Goal: Information Seeking & Learning: Find specific page/section

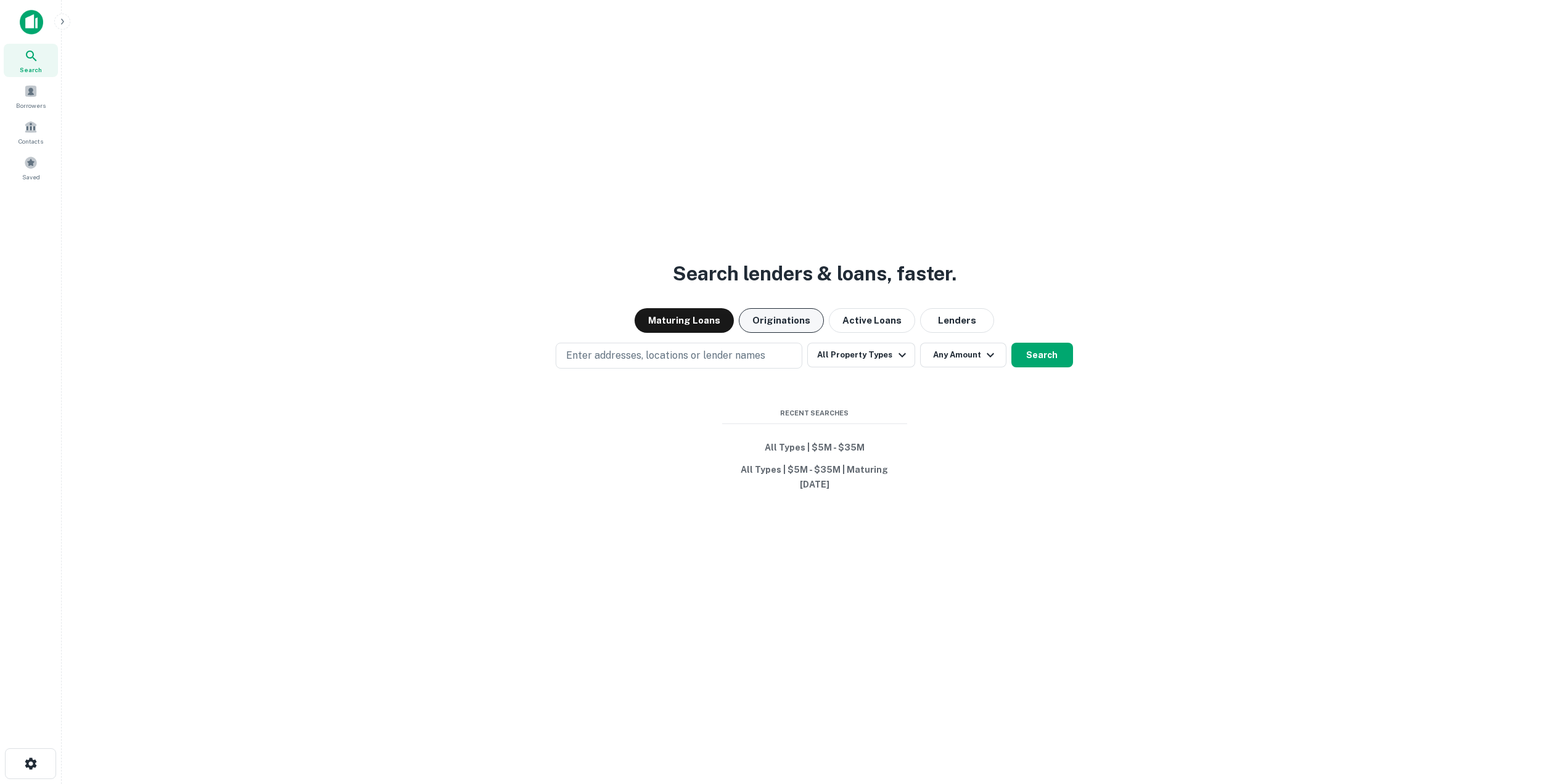
click at [759, 317] on button "Originations" at bounding box center [781, 320] width 85 height 25
click at [711, 321] on button "Maturing Loans" at bounding box center [684, 320] width 99 height 25
click at [708, 354] on p "Enter addresses, locations or lender names" at bounding box center [665, 356] width 199 height 15
click at [833, 353] on button "All Property Types" at bounding box center [861, 355] width 107 height 25
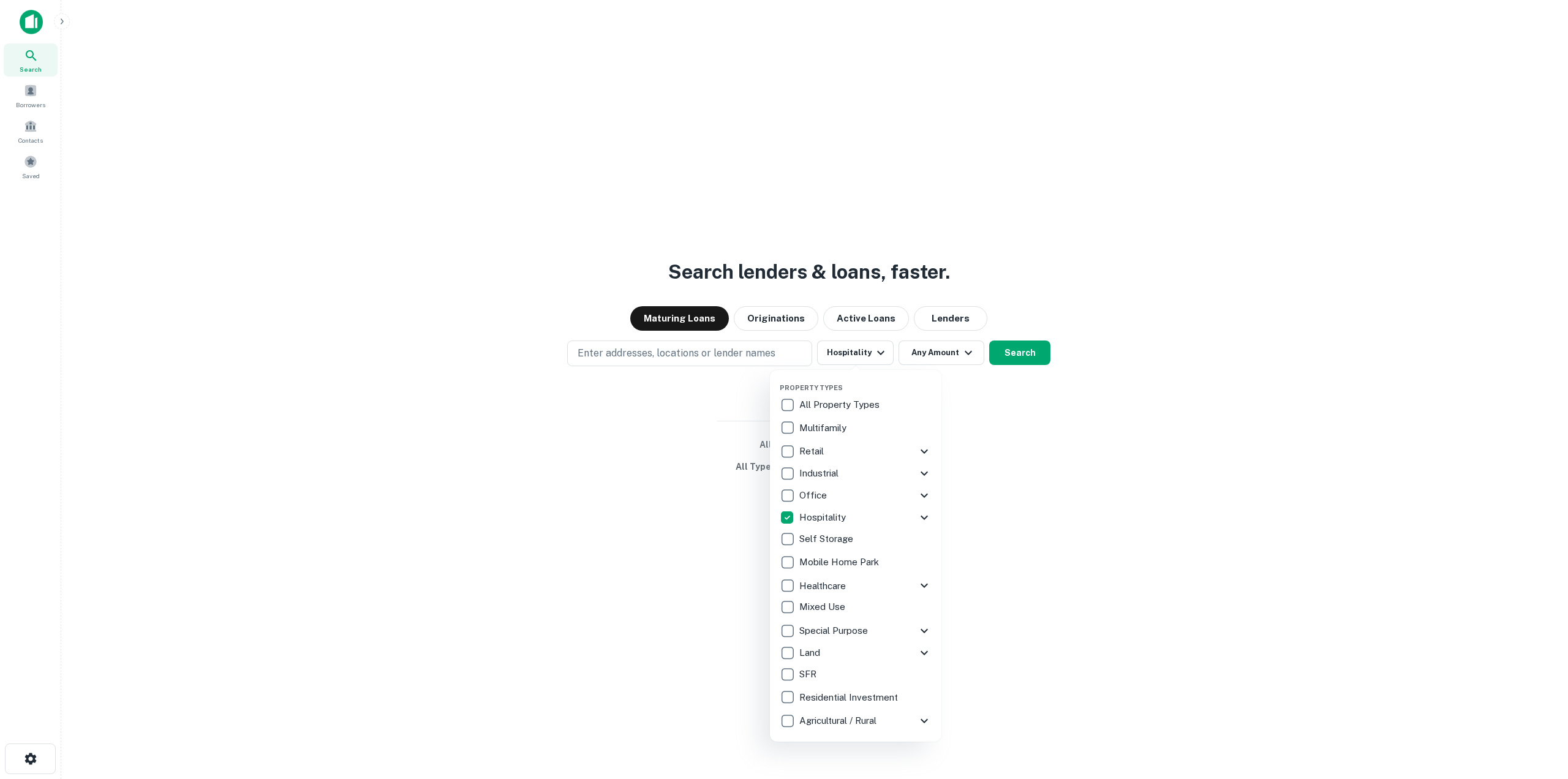
click at [1139, 310] on div at bounding box center [784, 390] width 1568 height 779
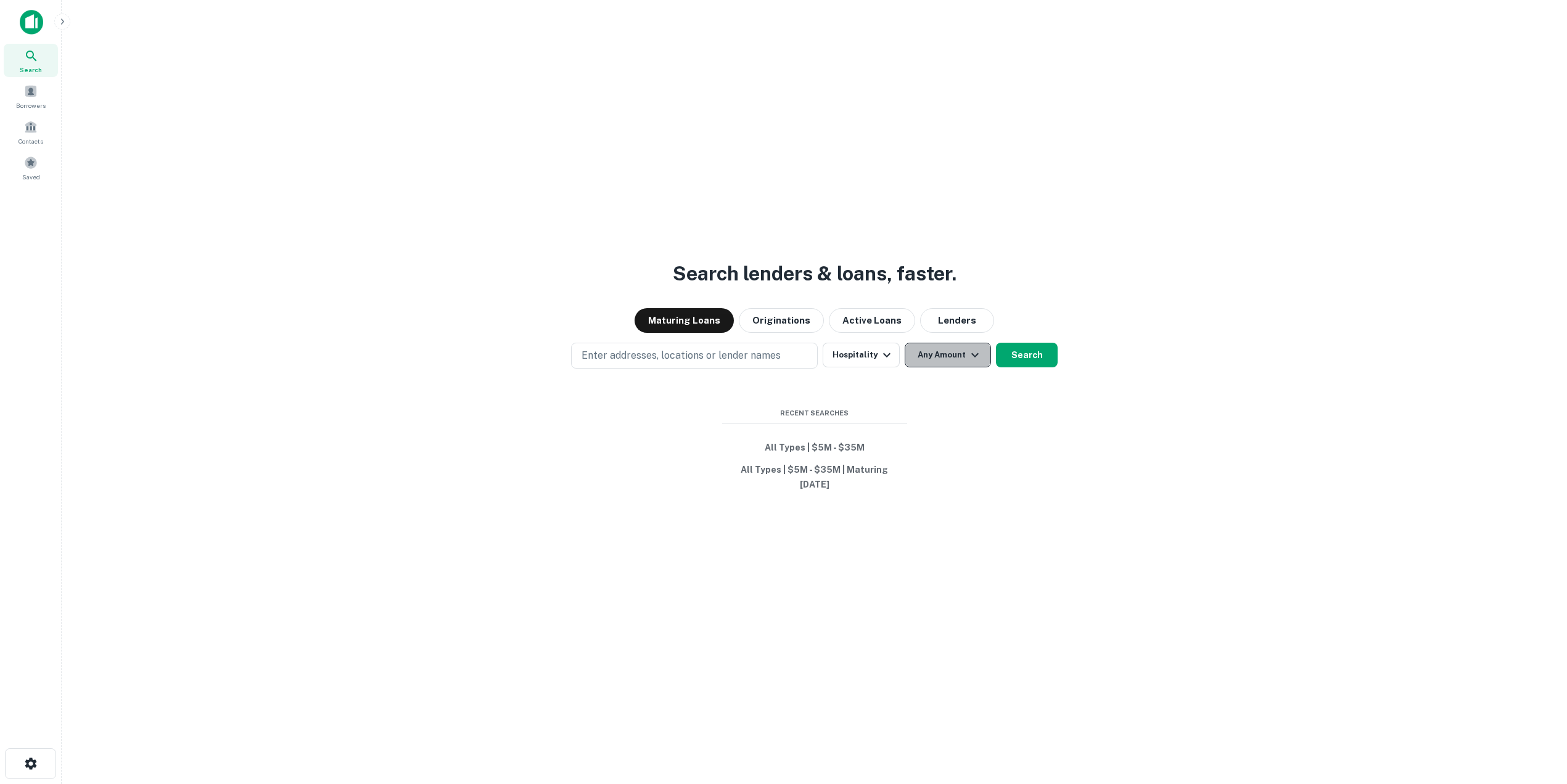
click at [934, 351] on button "Any Amount" at bounding box center [947, 355] width 86 height 25
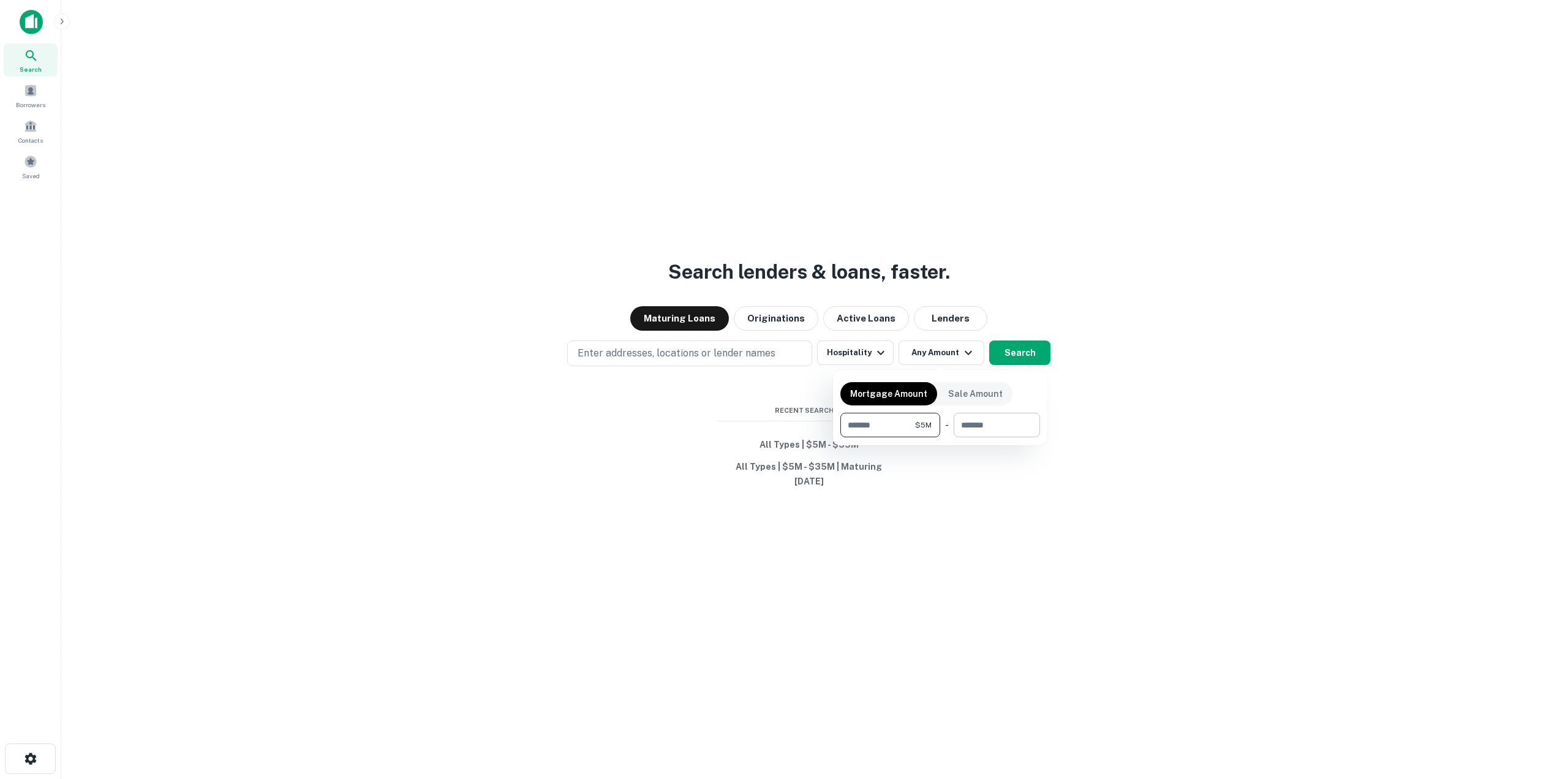
type input "*******"
click at [994, 423] on input "number" at bounding box center [992, 425] width 78 height 25
type input "********"
click at [1011, 349] on div at bounding box center [784, 390] width 1568 height 779
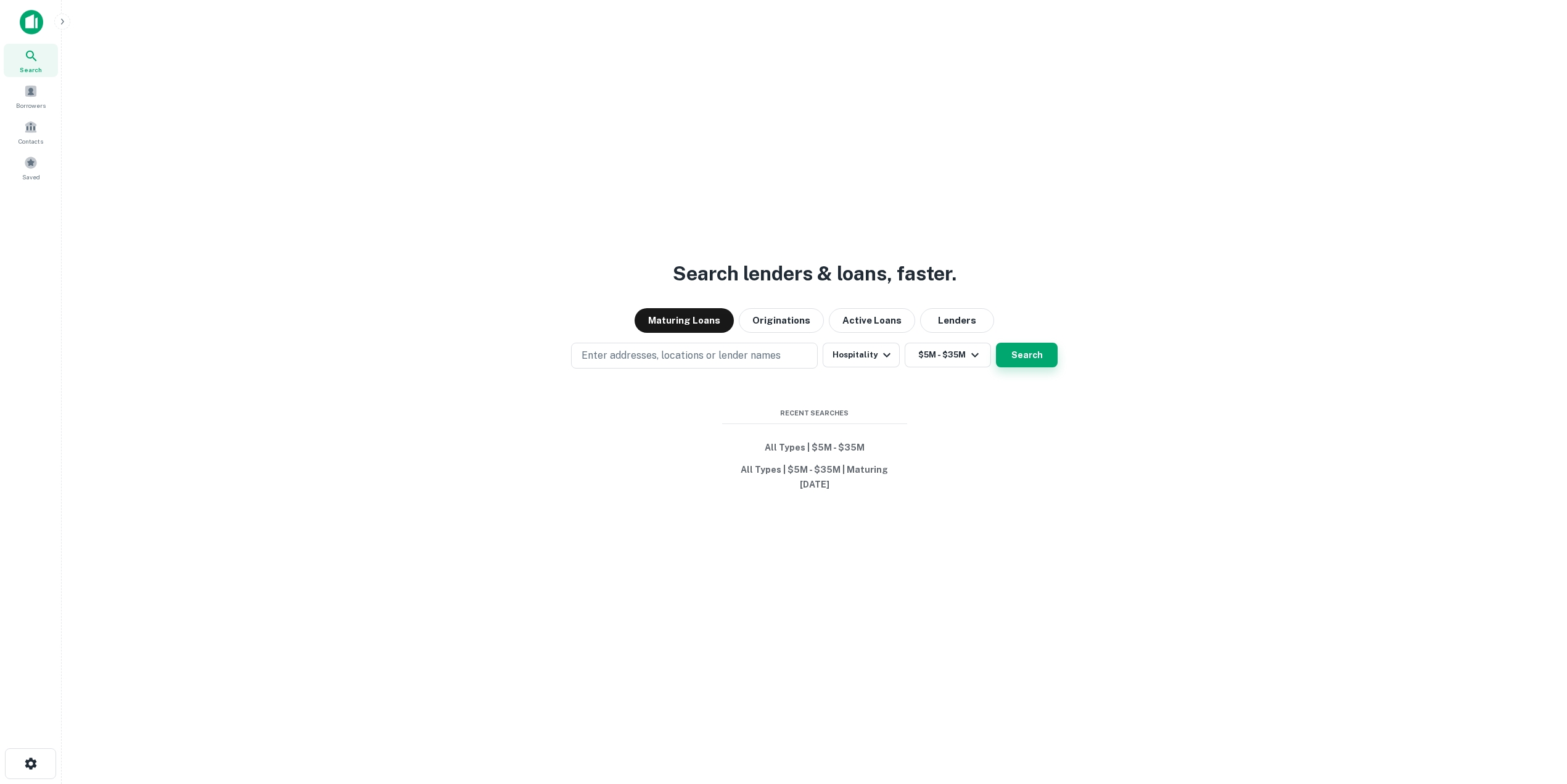
click at [999, 357] on button "Search" at bounding box center [1027, 355] width 61 height 25
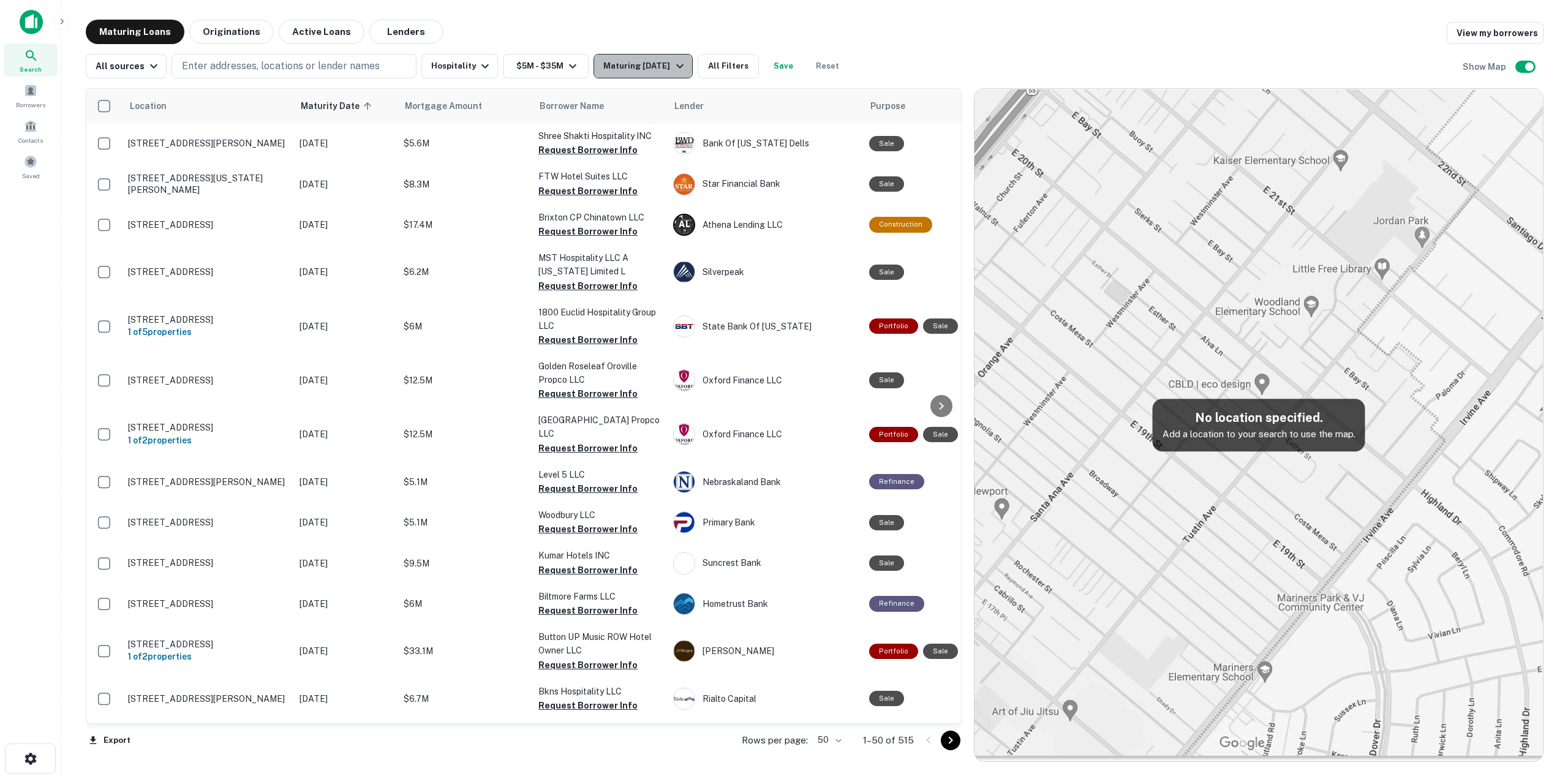
click at [610, 71] on div "Maturing [DATE]" at bounding box center [645, 66] width 83 height 15
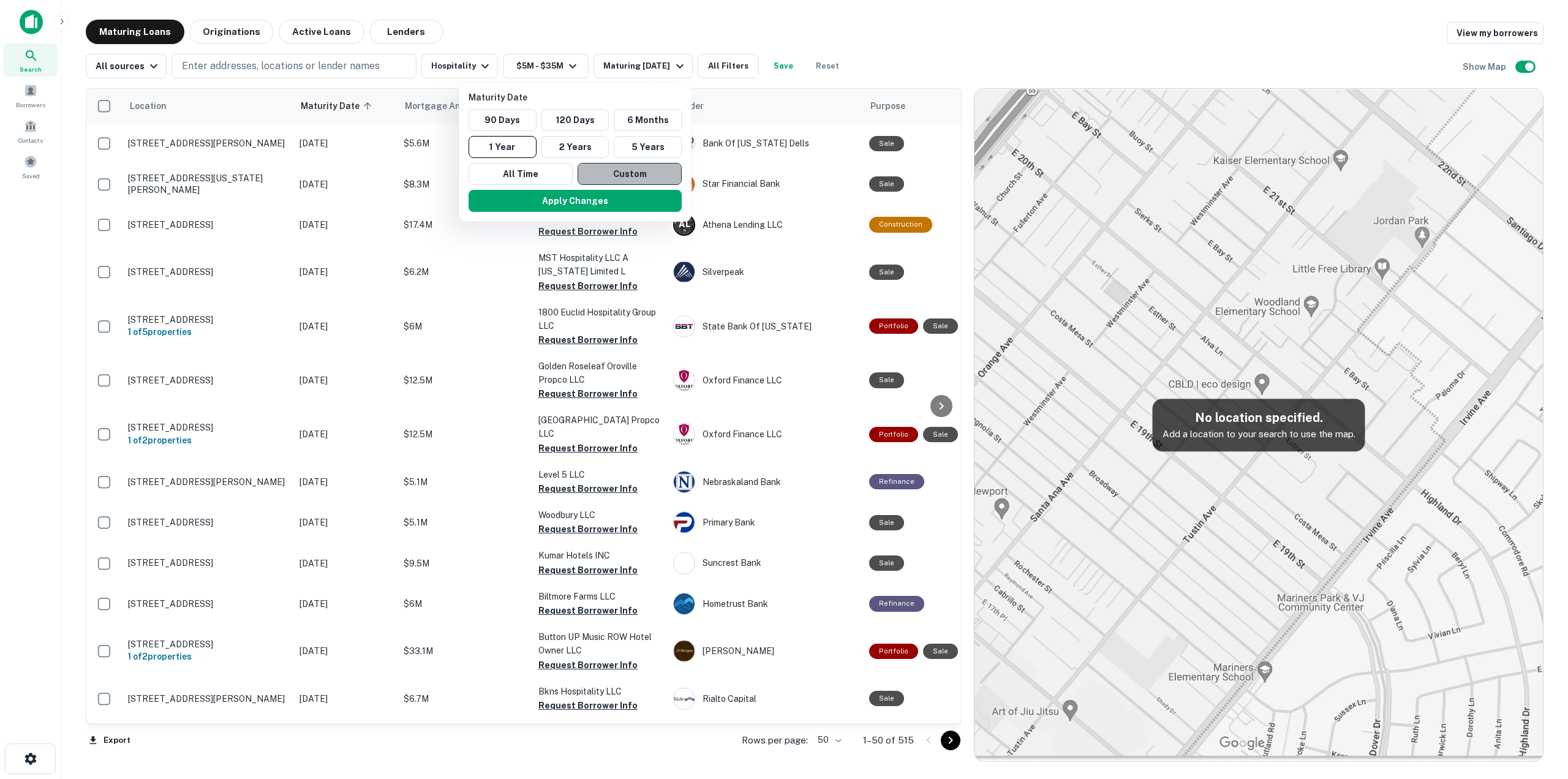
click at [616, 175] on button "Custom" at bounding box center [630, 173] width 104 height 22
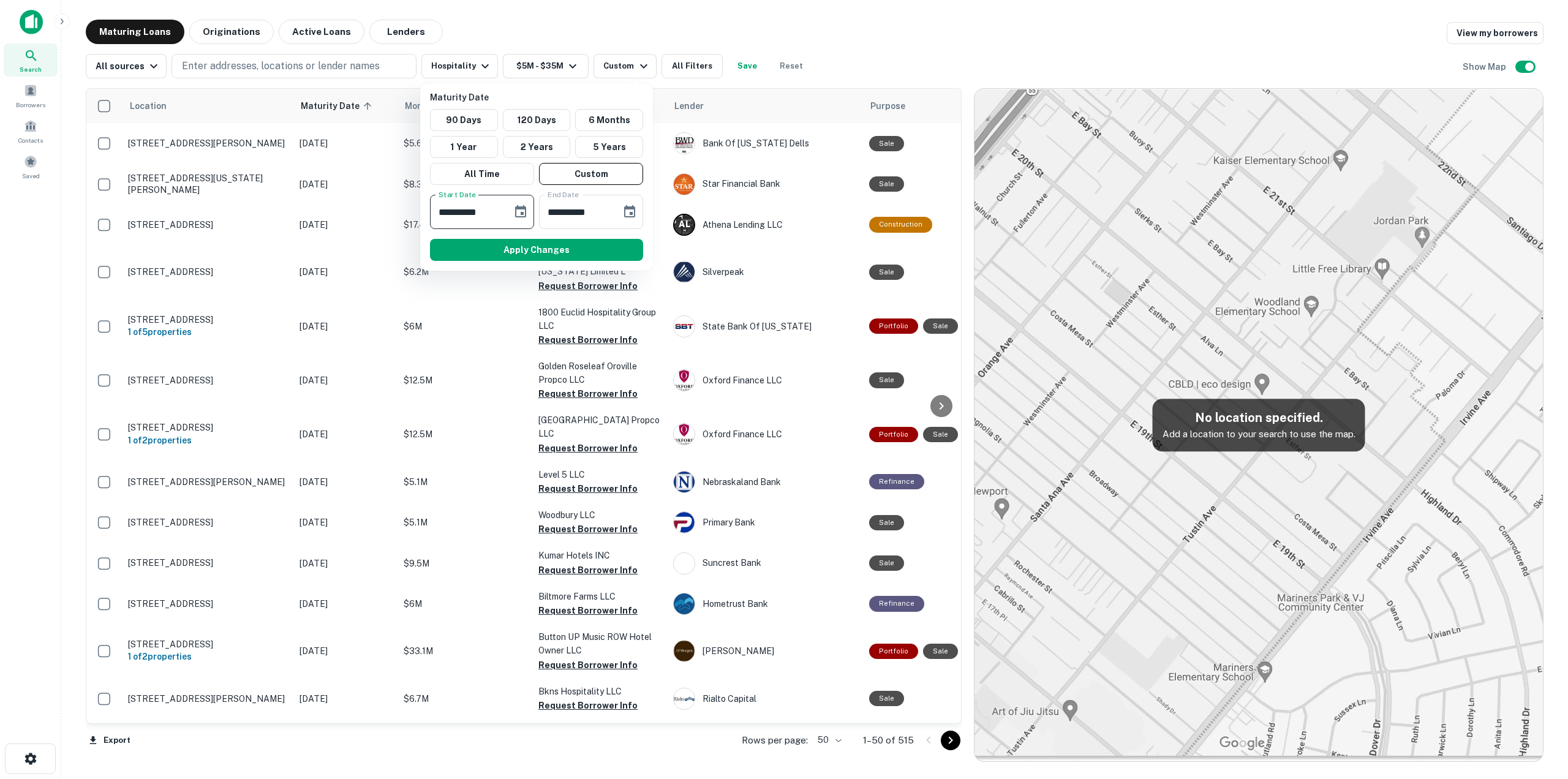
click at [442, 212] on input "**********" at bounding box center [467, 212] width 74 height 34
type input "**********"
click at [578, 210] on input "**********" at bounding box center [576, 212] width 74 height 34
click at [555, 250] on button "Apply Changes" at bounding box center [536, 250] width 213 height 22
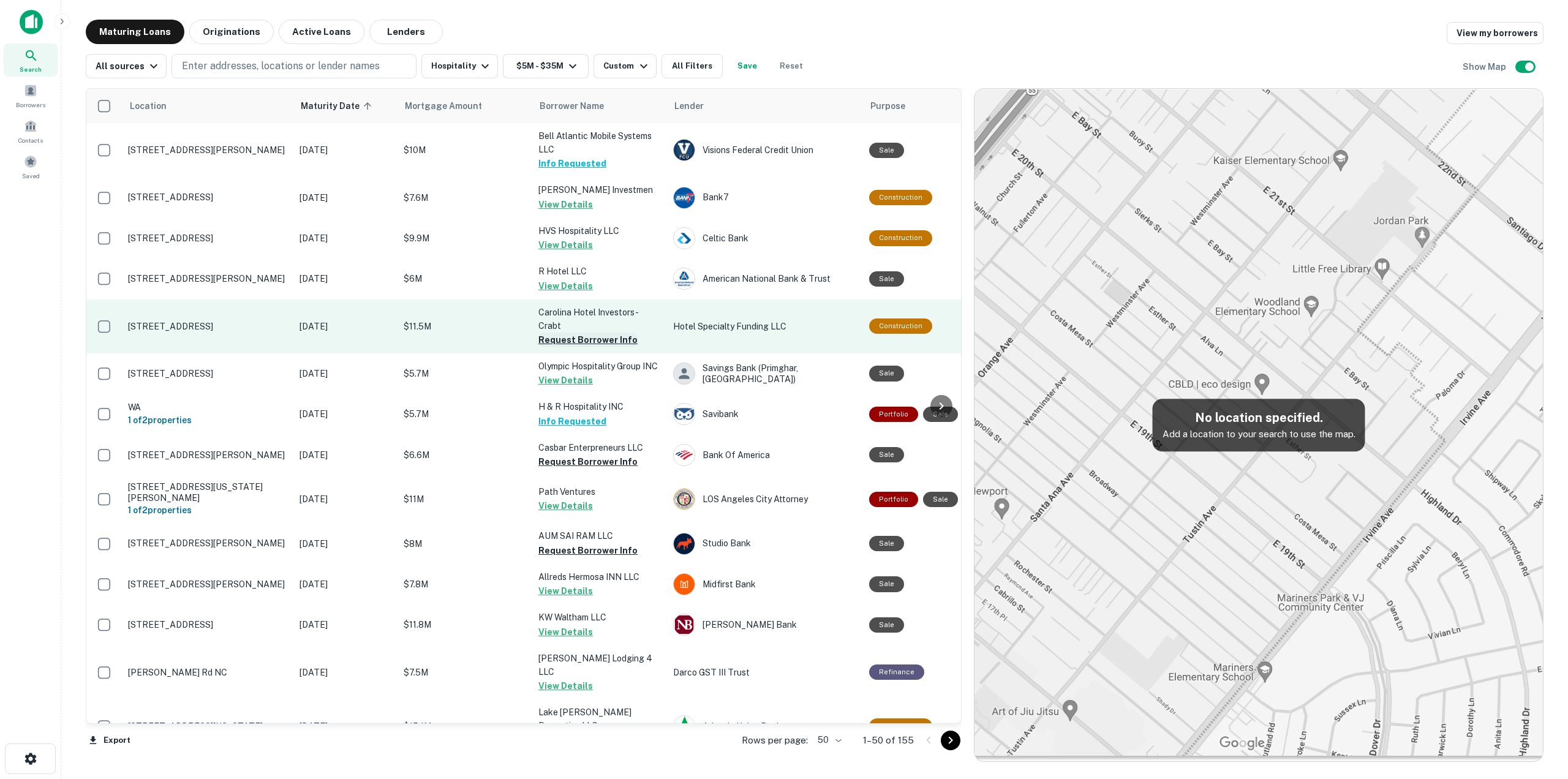
click at [605, 341] on button "Request Borrower Info" at bounding box center [588, 339] width 99 height 15
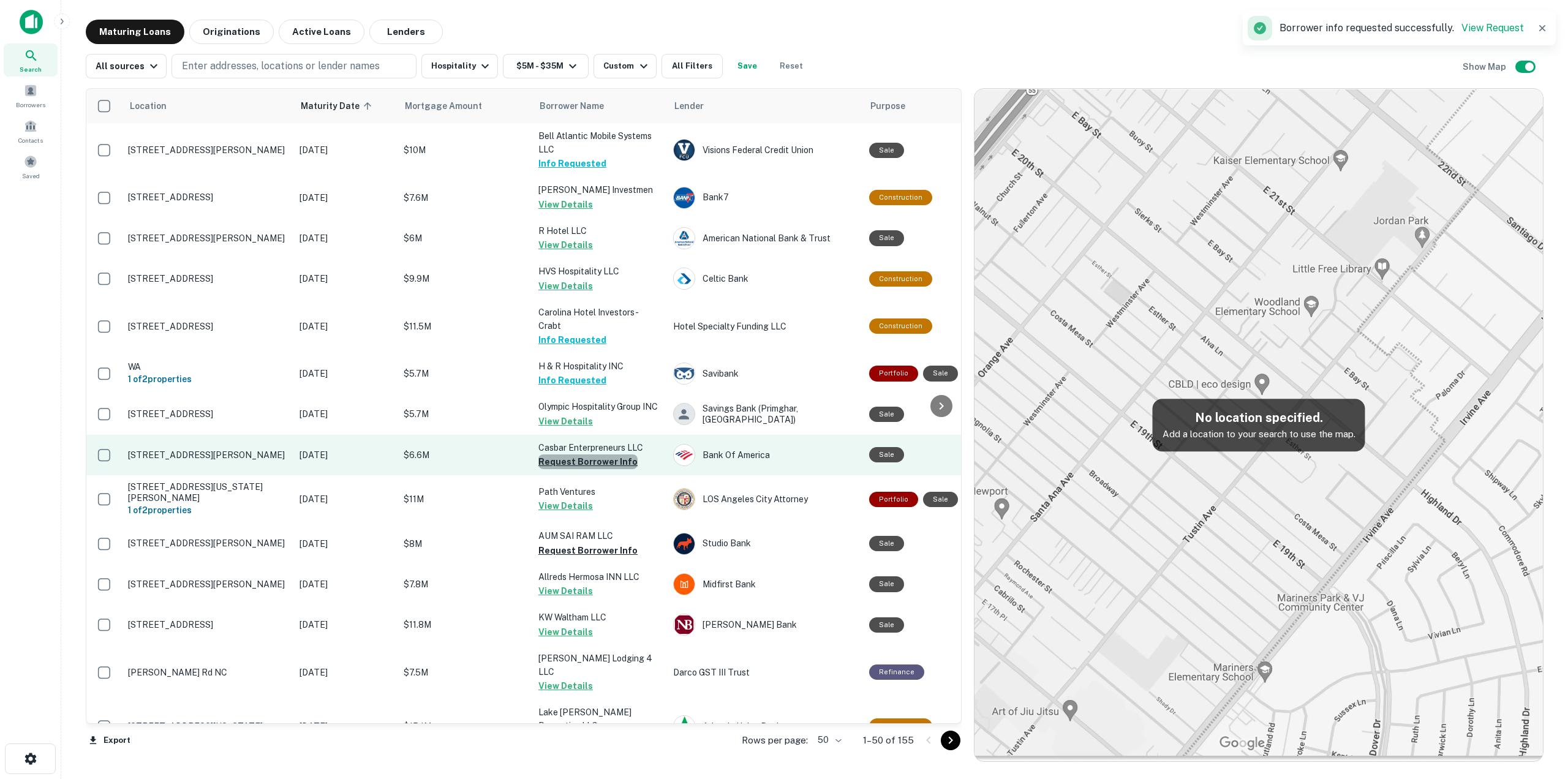
click at [610, 462] on button "Request Borrower Info" at bounding box center [588, 461] width 99 height 15
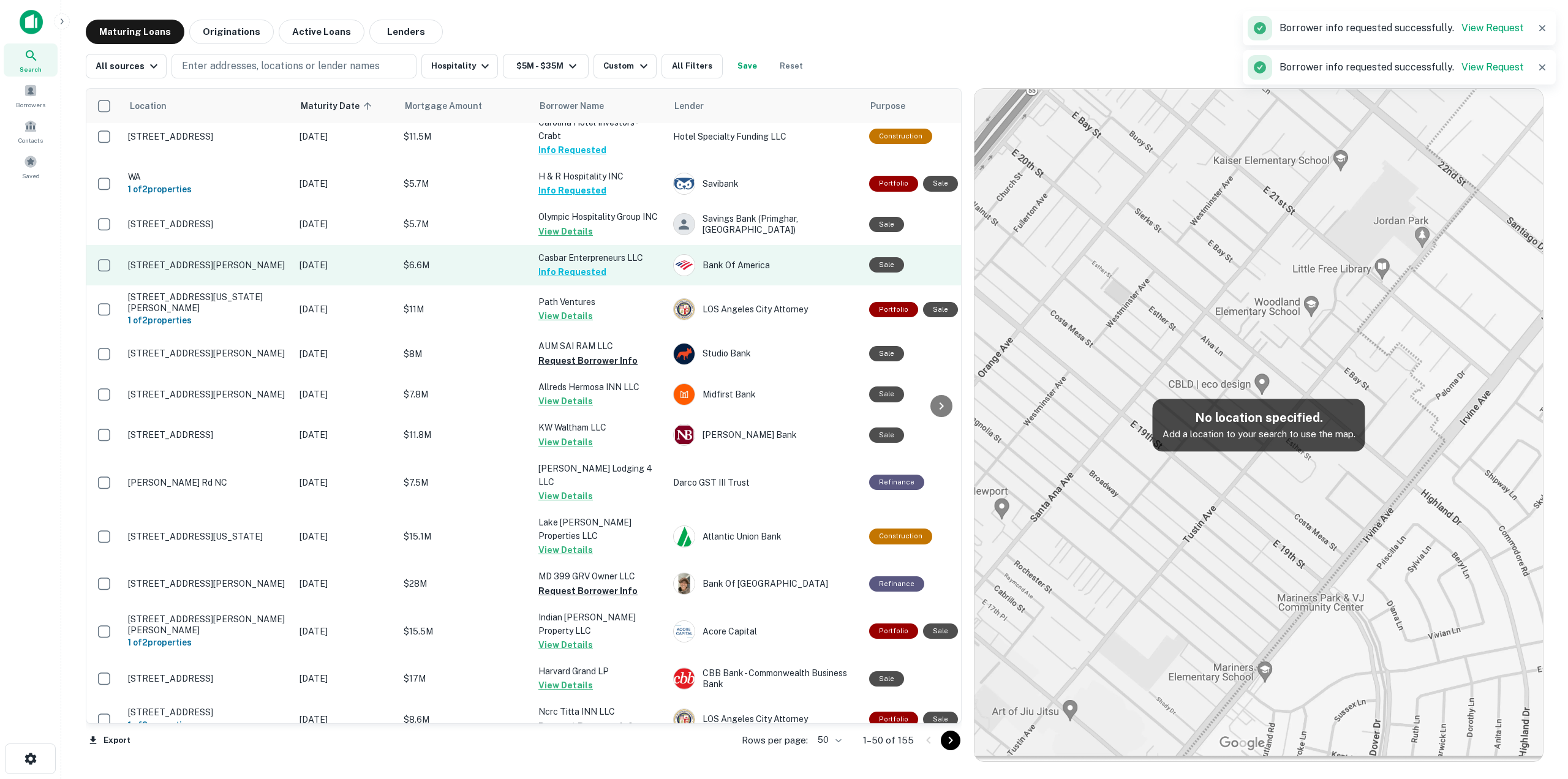
scroll to position [230, 0]
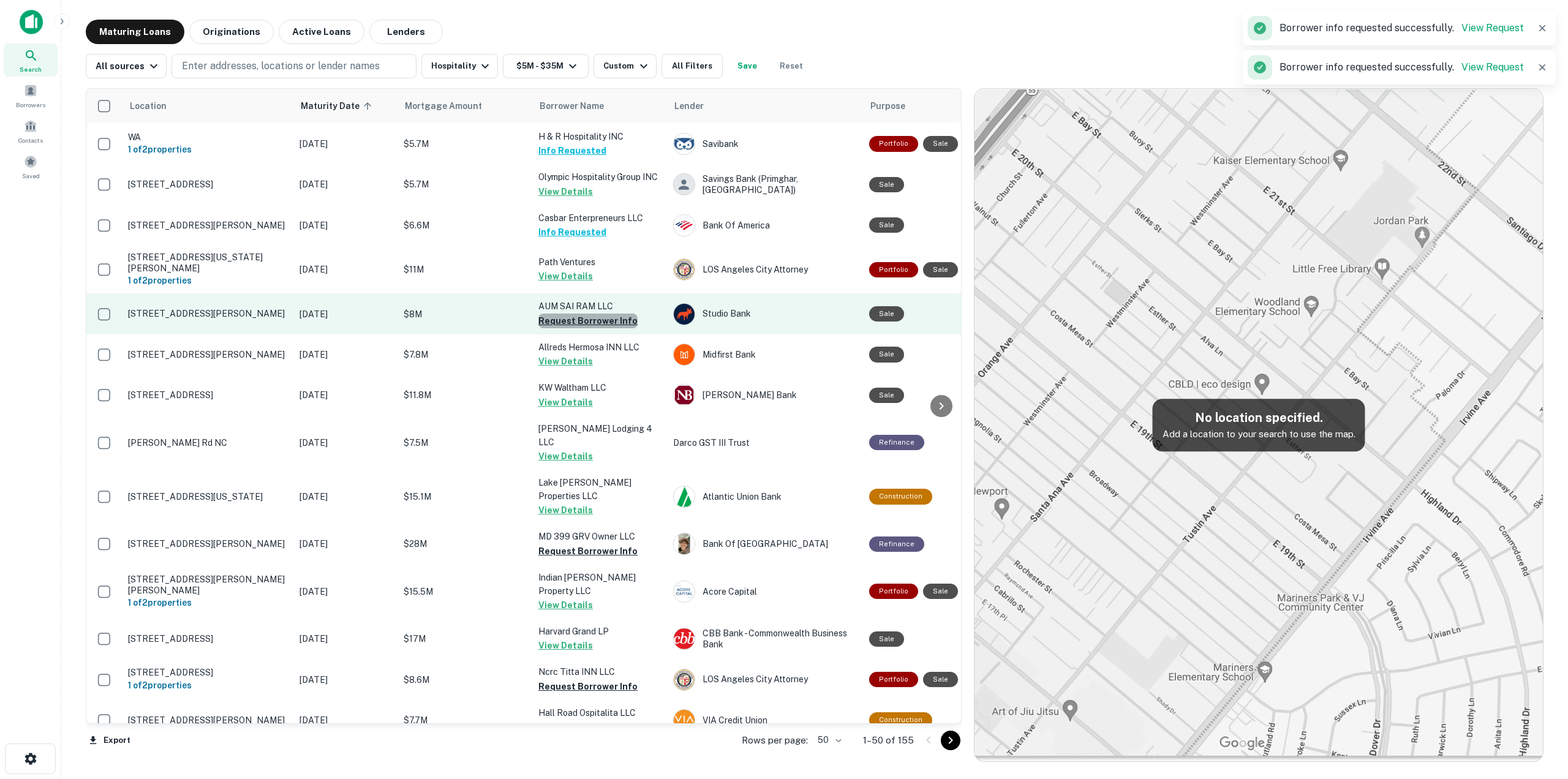
click at [593, 320] on button "Request Borrower Info" at bounding box center [588, 321] width 99 height 15
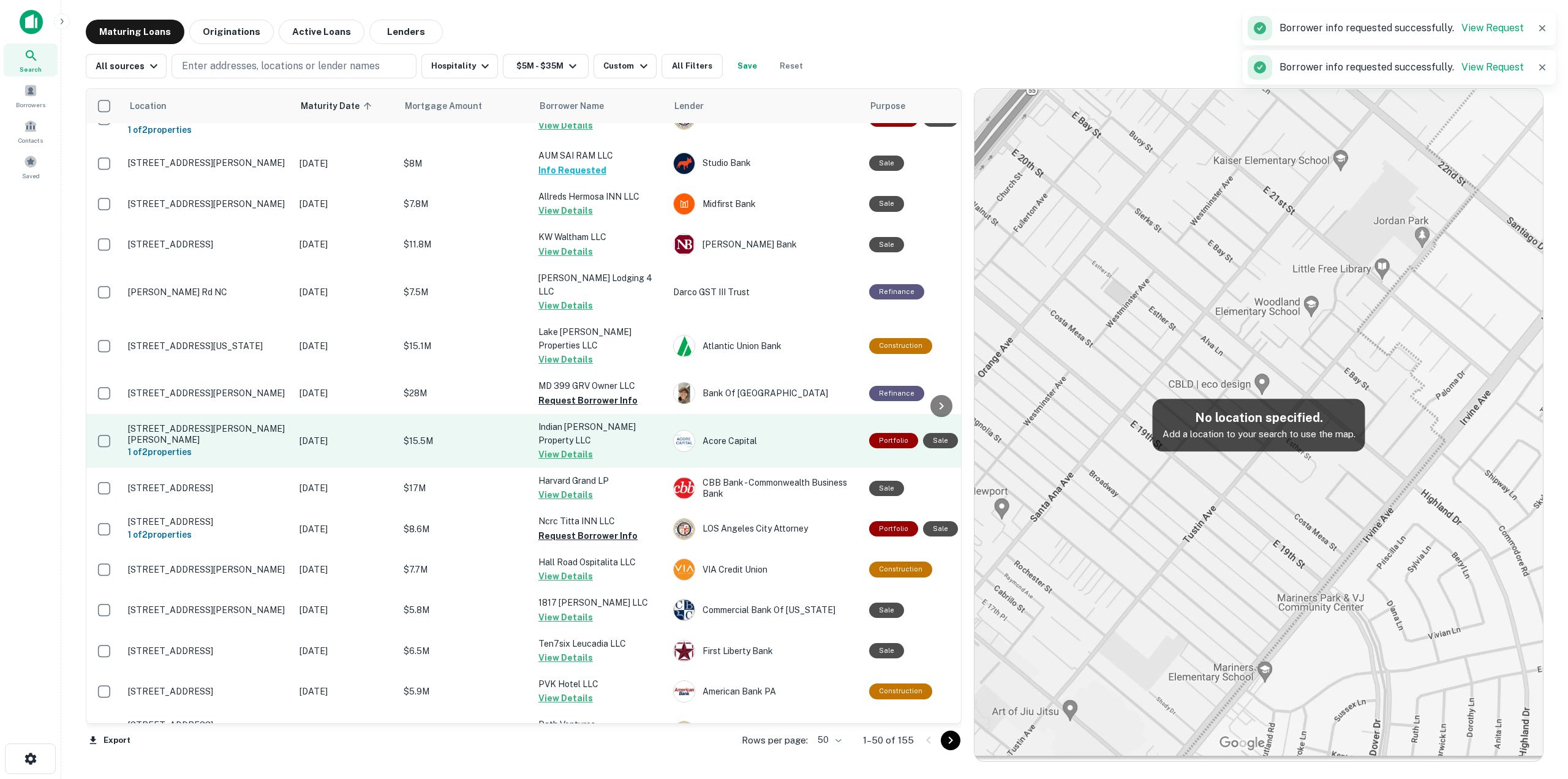
scroll to position [459, 0]
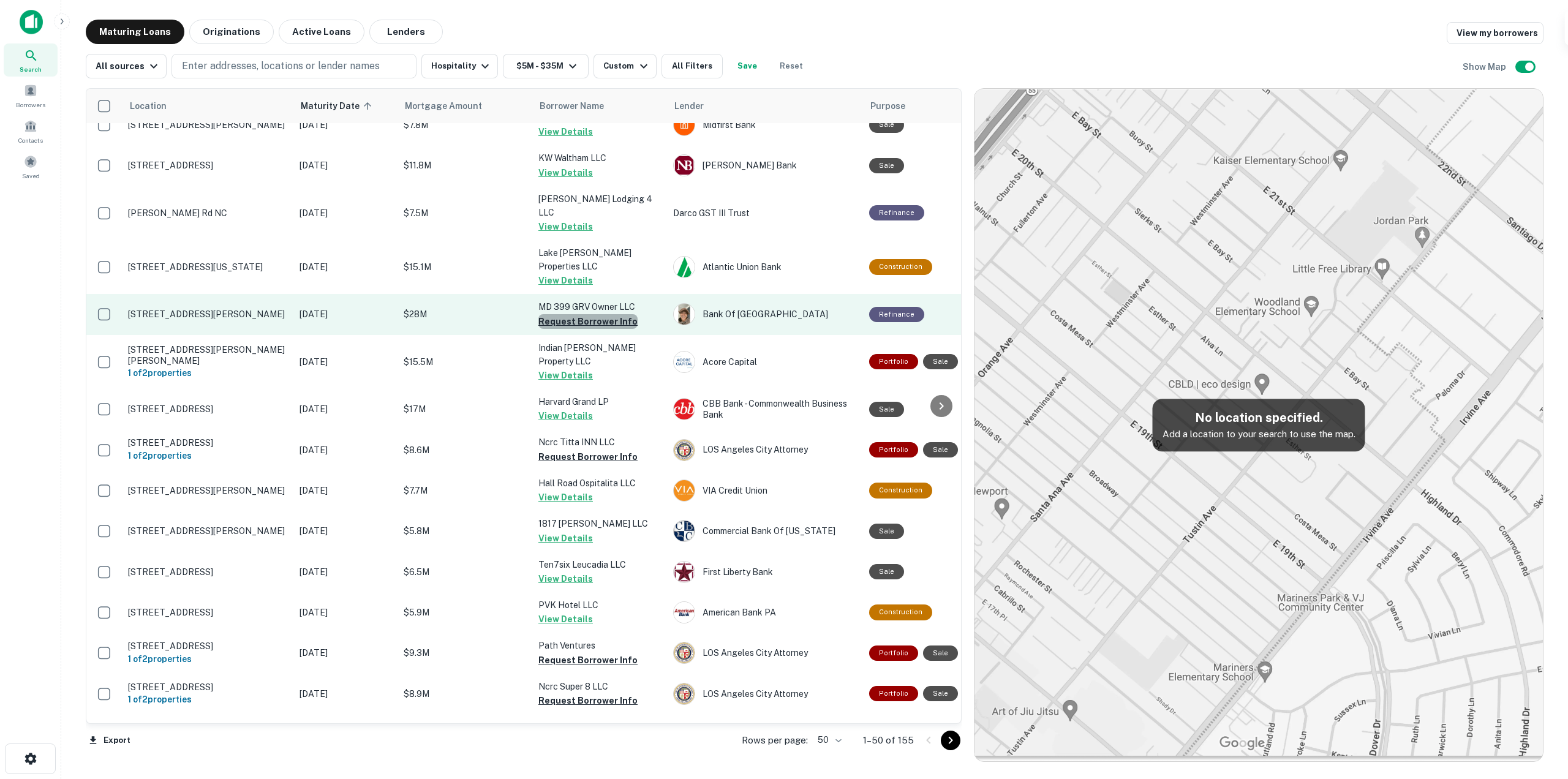
click at [597, 315] on button "Request Borrower Info" at bounding box center [588, 322] width 99 height 15
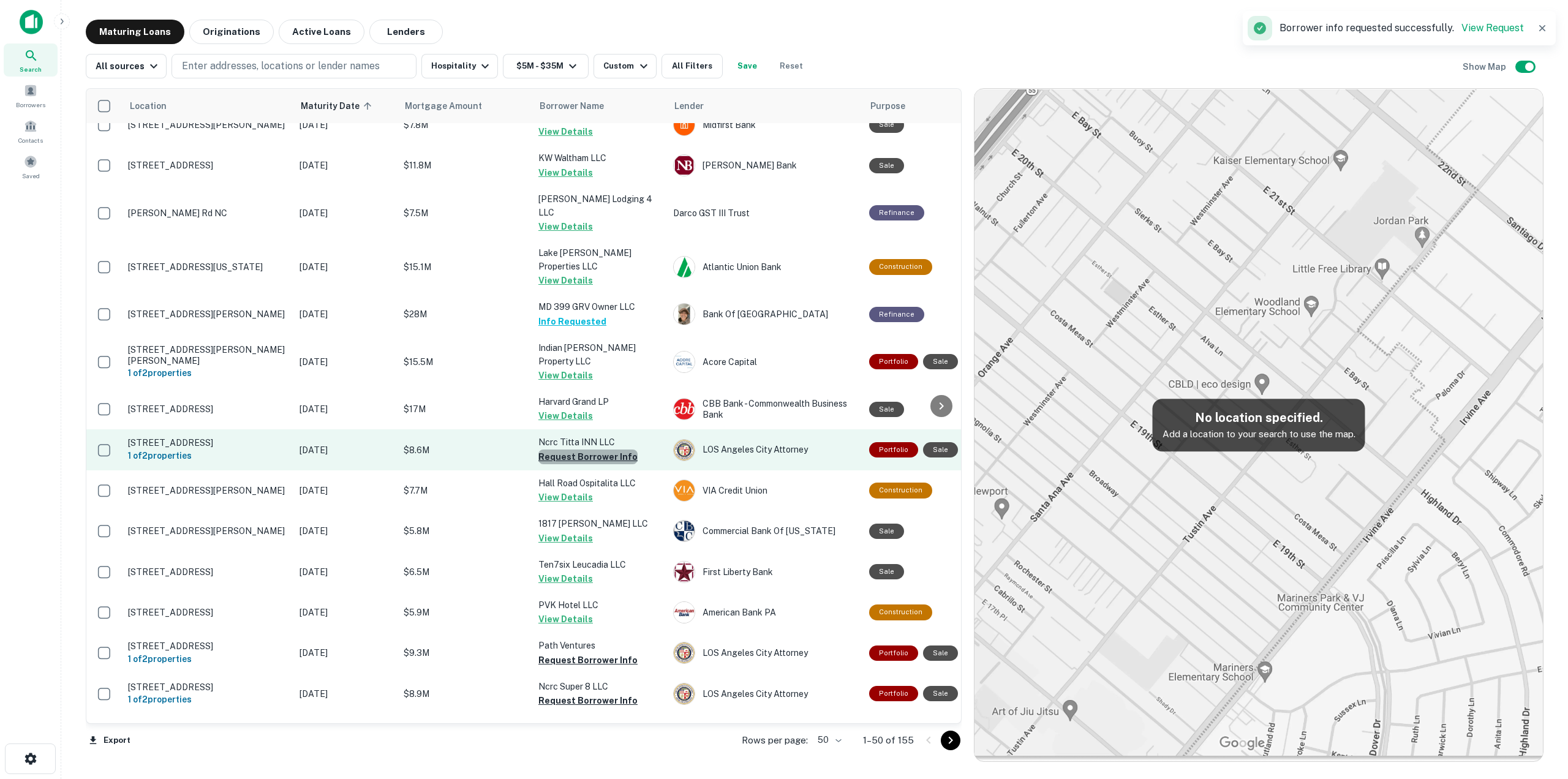
click at [605, 450] on button "Request Borrower Info" at bounding box center [588, 457] width 99 height 15
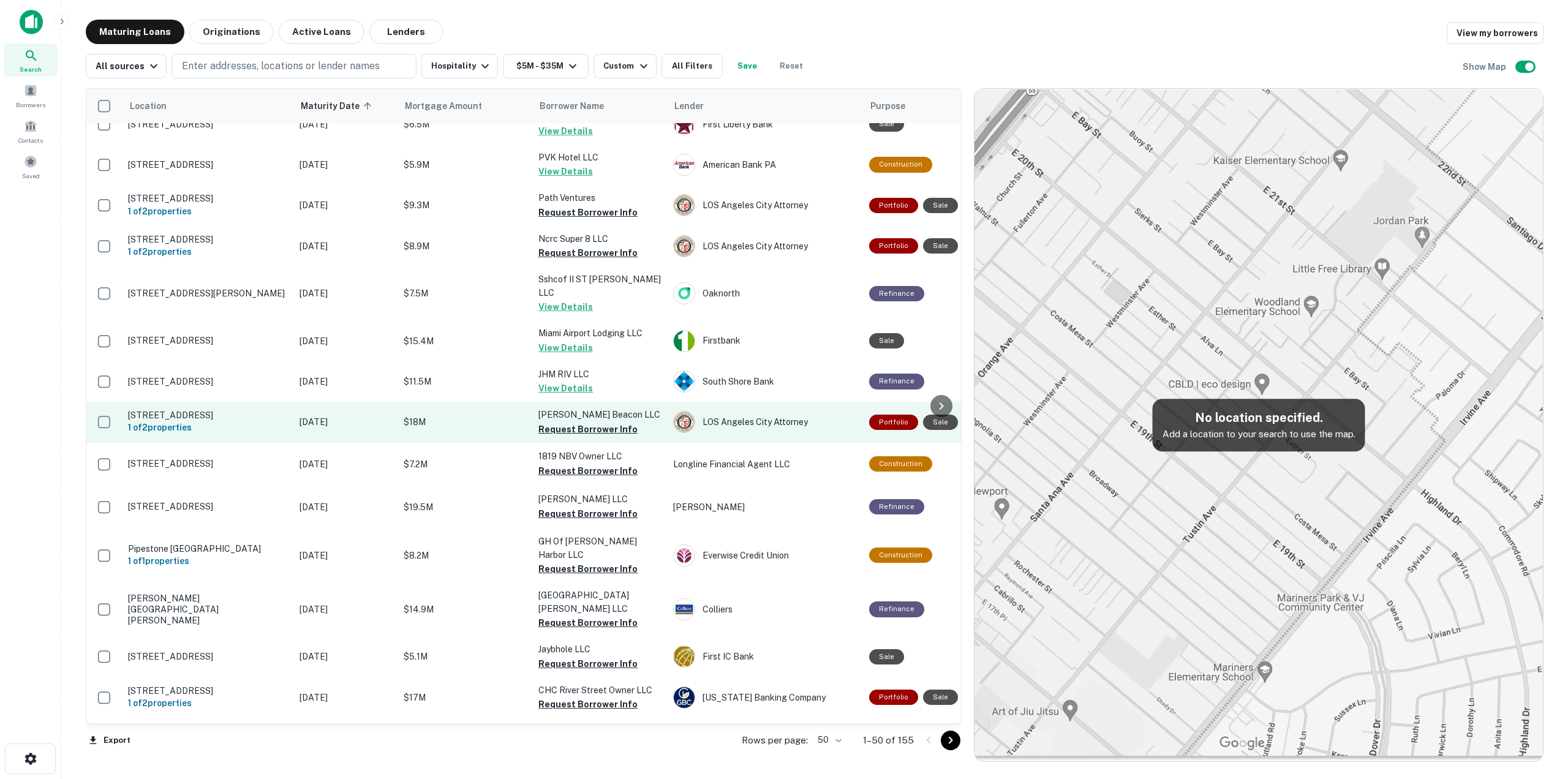
scroll to position [919, 0]
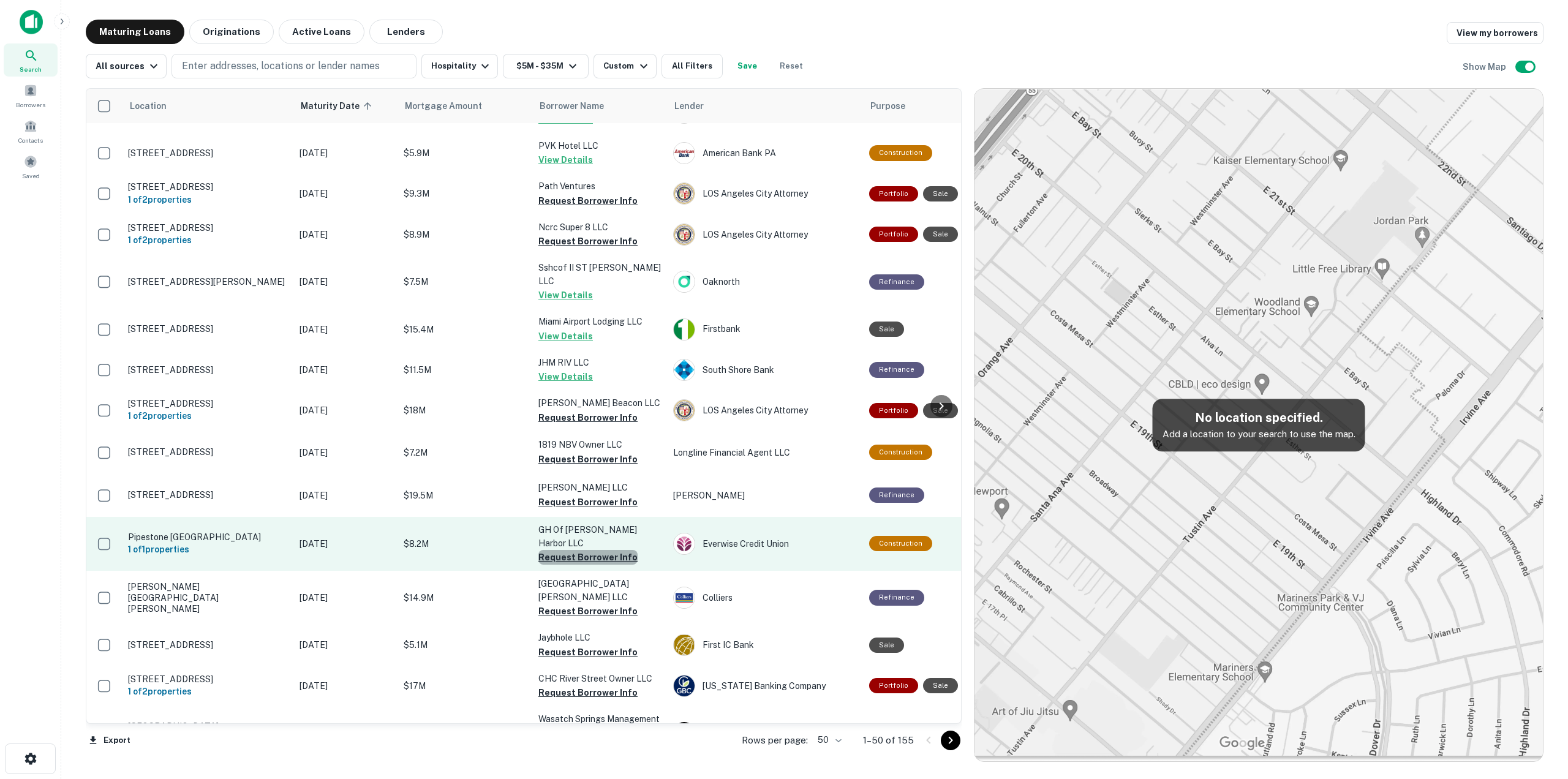
click at [592, 550] on button "Request Borrower Info" at bounding box center [588, 557] width 99 height 15
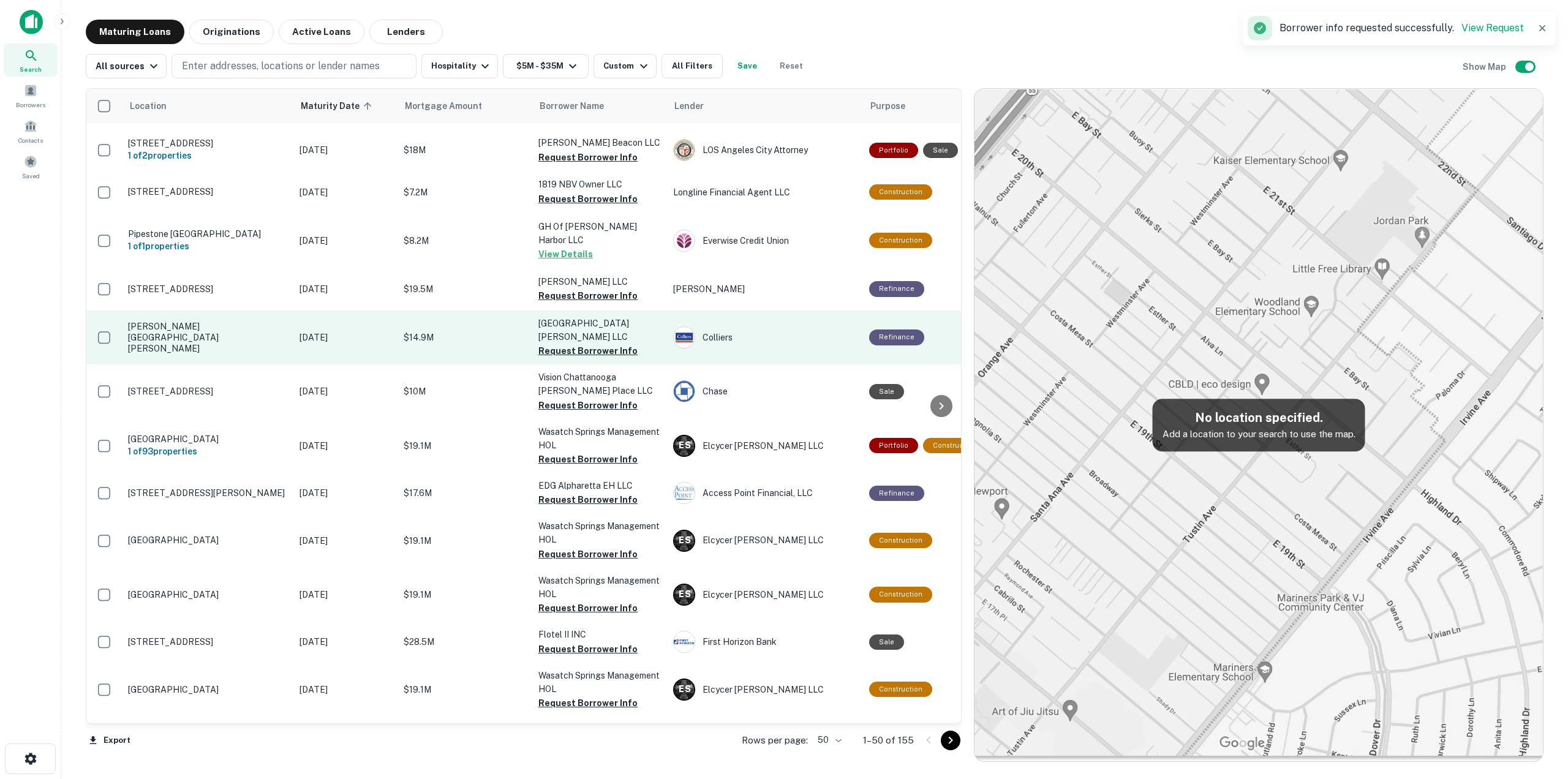
scroll to position [1225, 0]
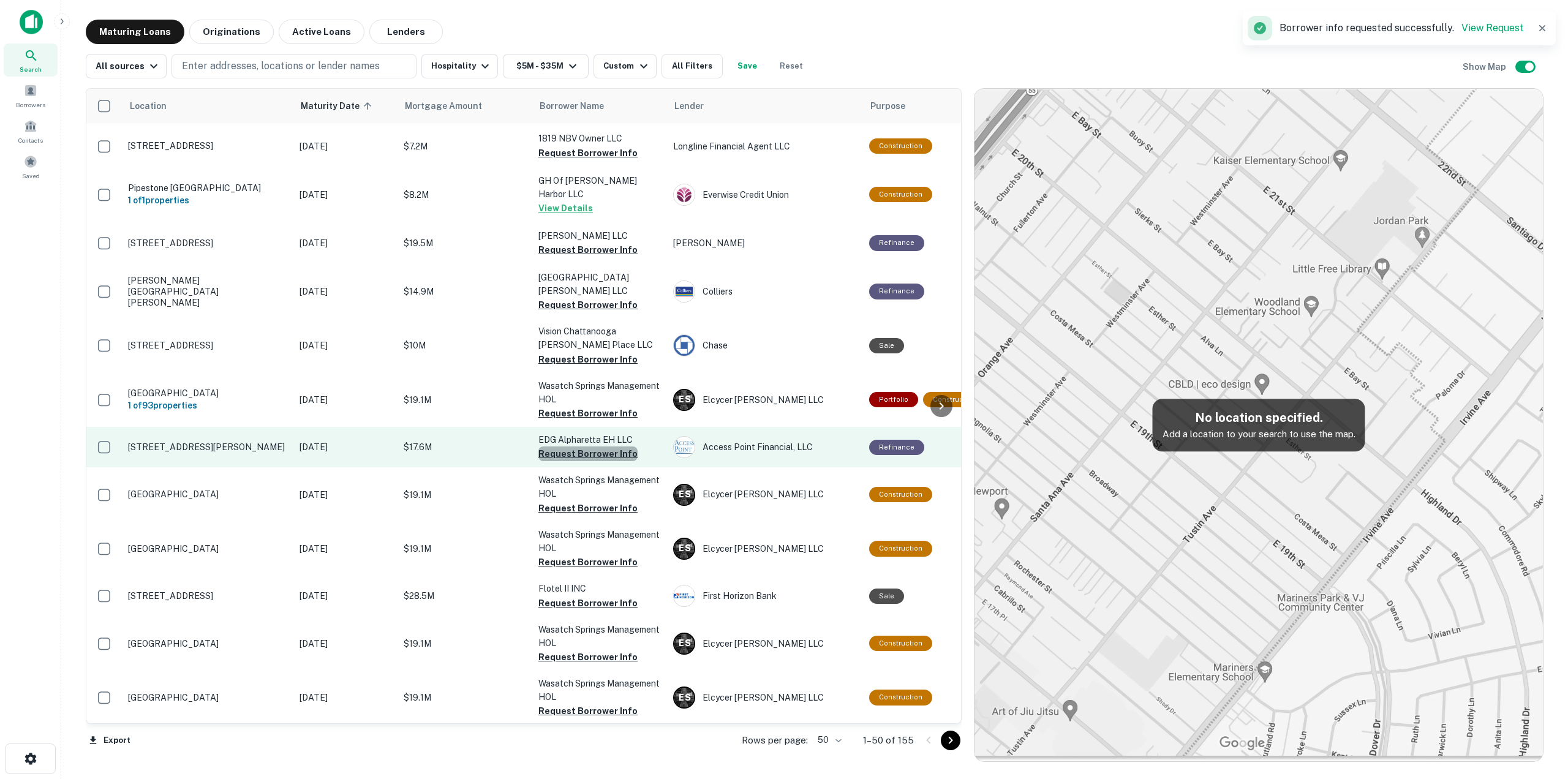
click at [602, 447] on button "Request Borrower Info" at bounding box center [588, 454] width 99 height 15
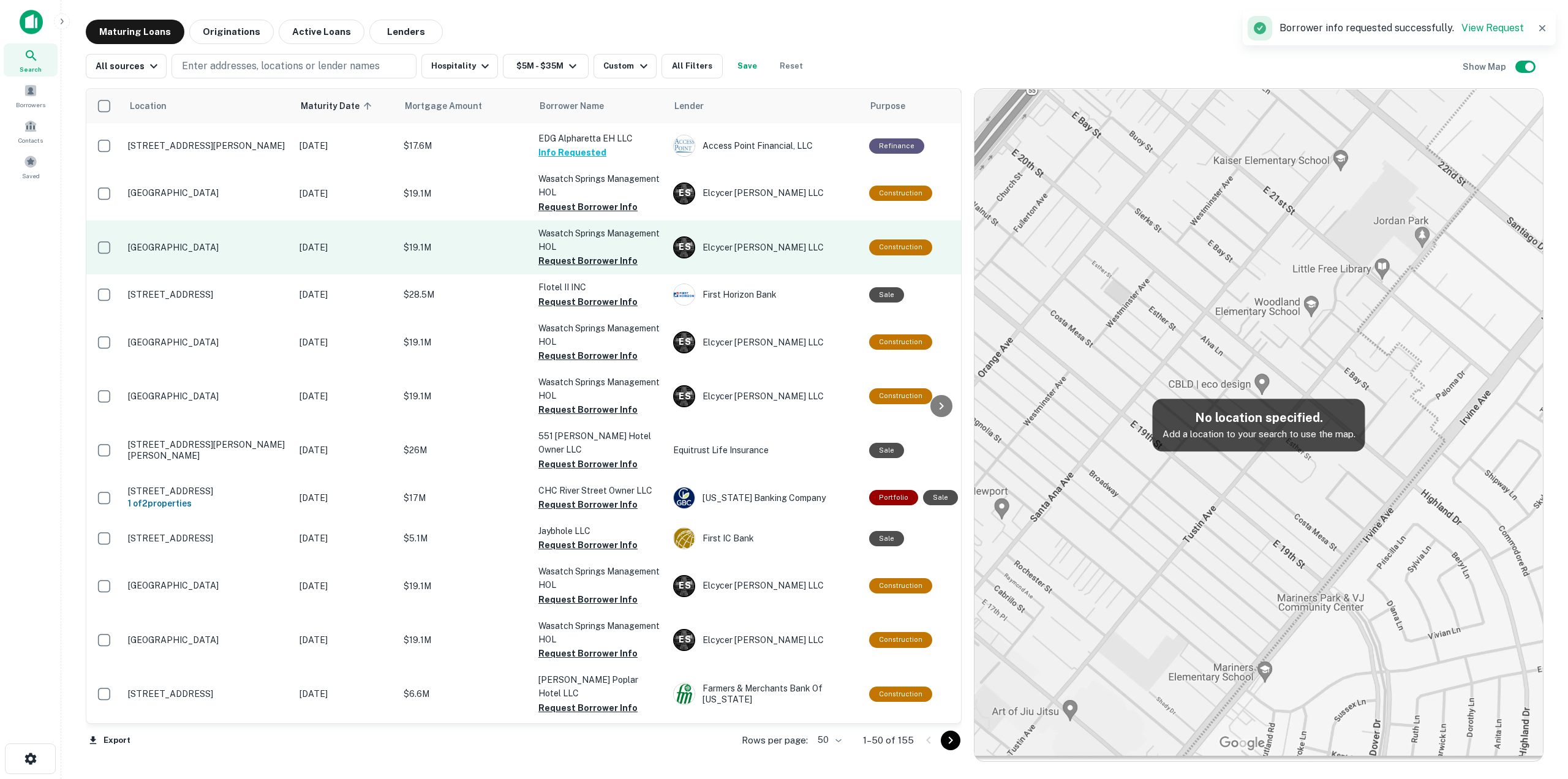
scroll to position [1531, 0]
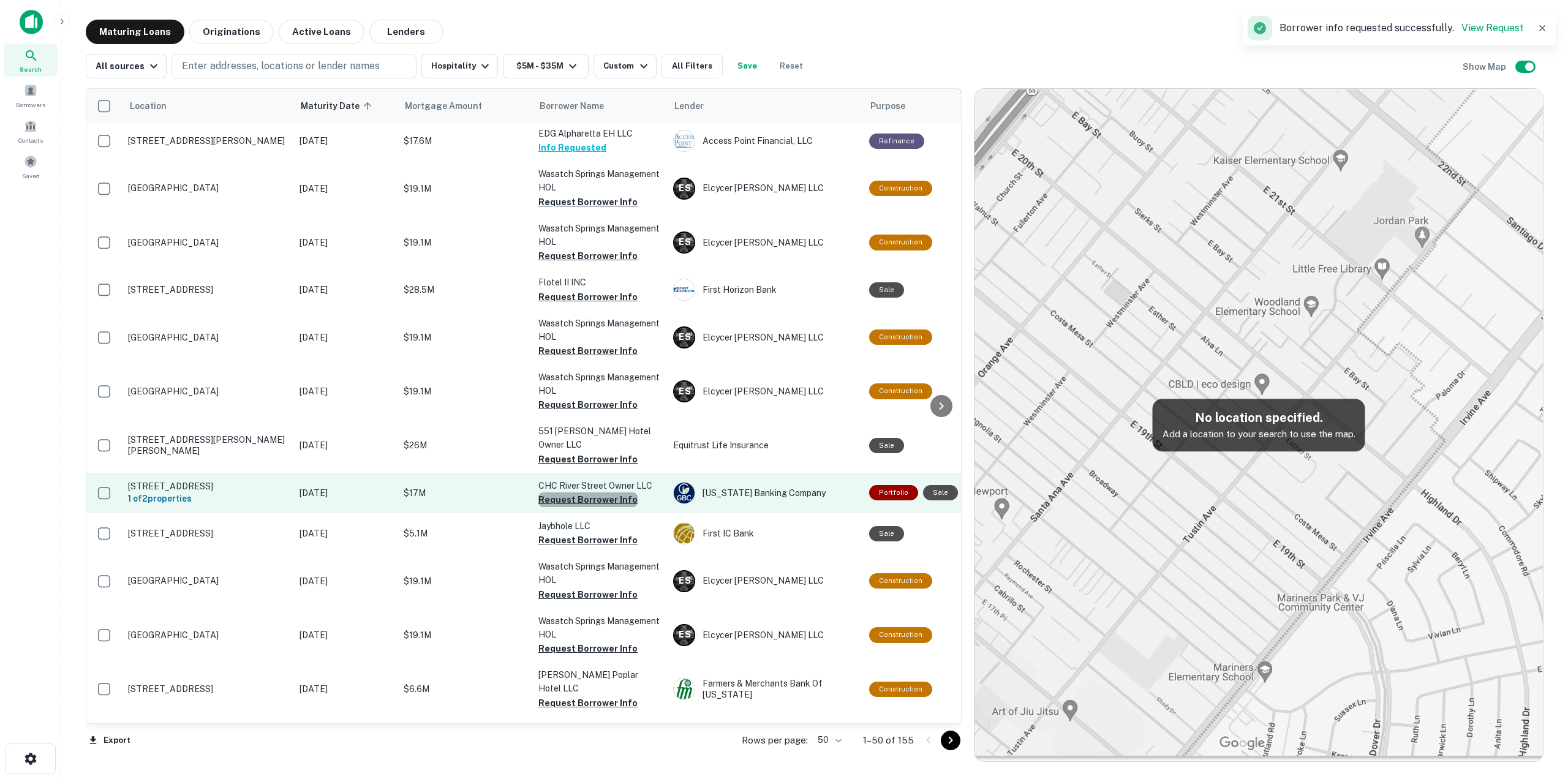
click at [609, 492] on button "Request Borrower Info" at bounding box center [588, 499] width 99 height 15
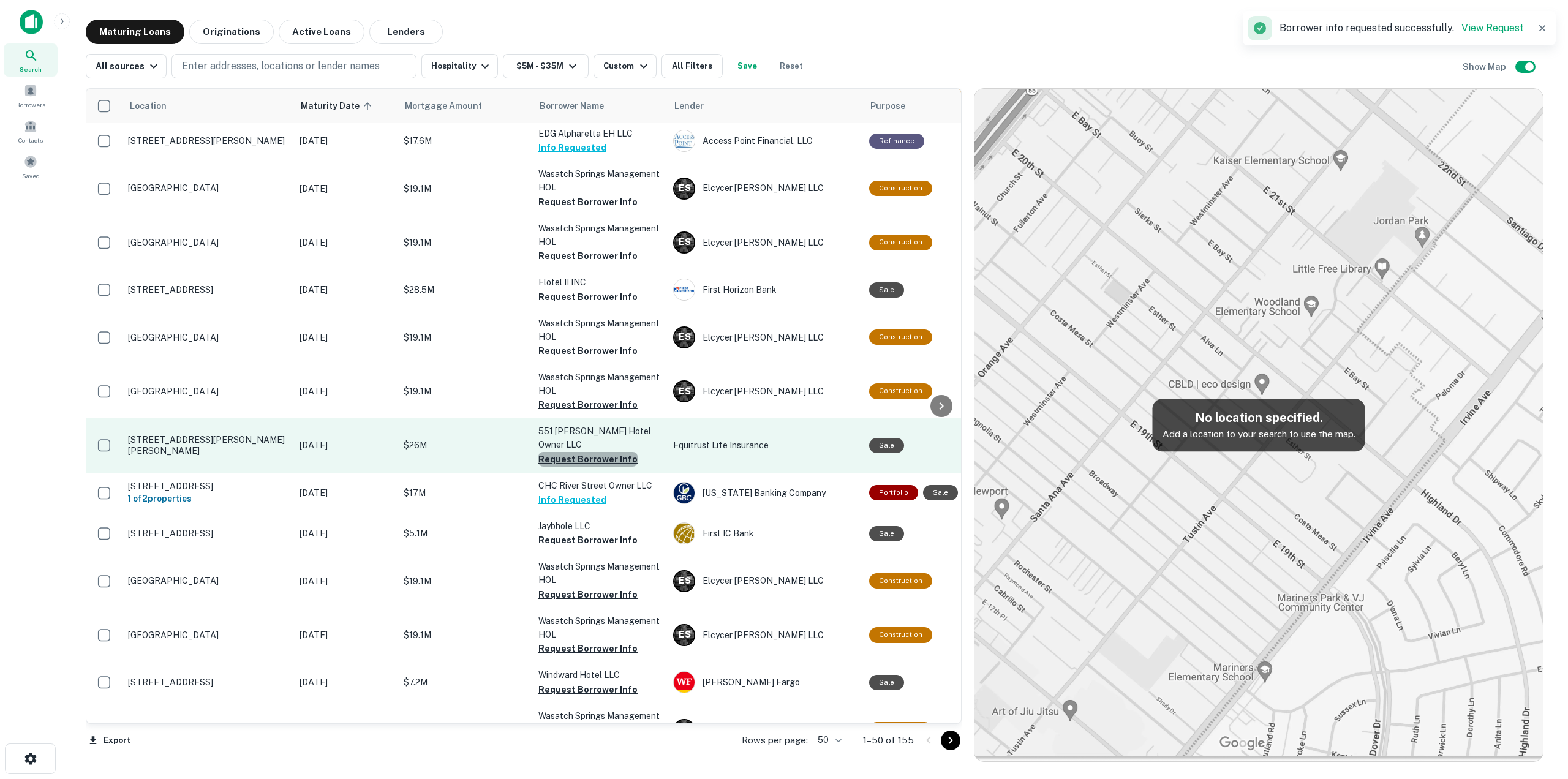
click at [604, 452] on button "Request Borrower Info" at bounding box center [588, 459] width 99 height 15
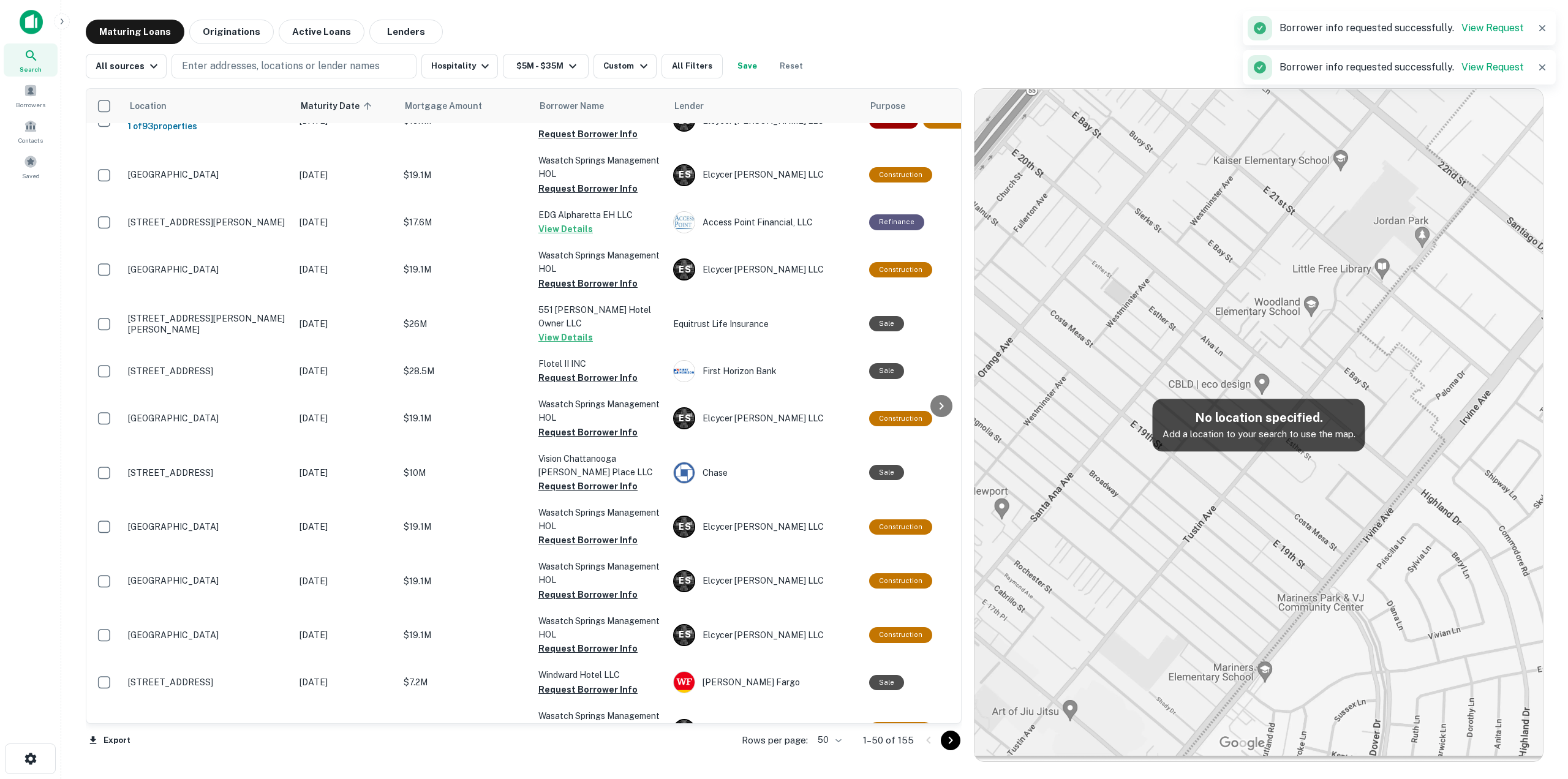
scroll to position [1518, 0]
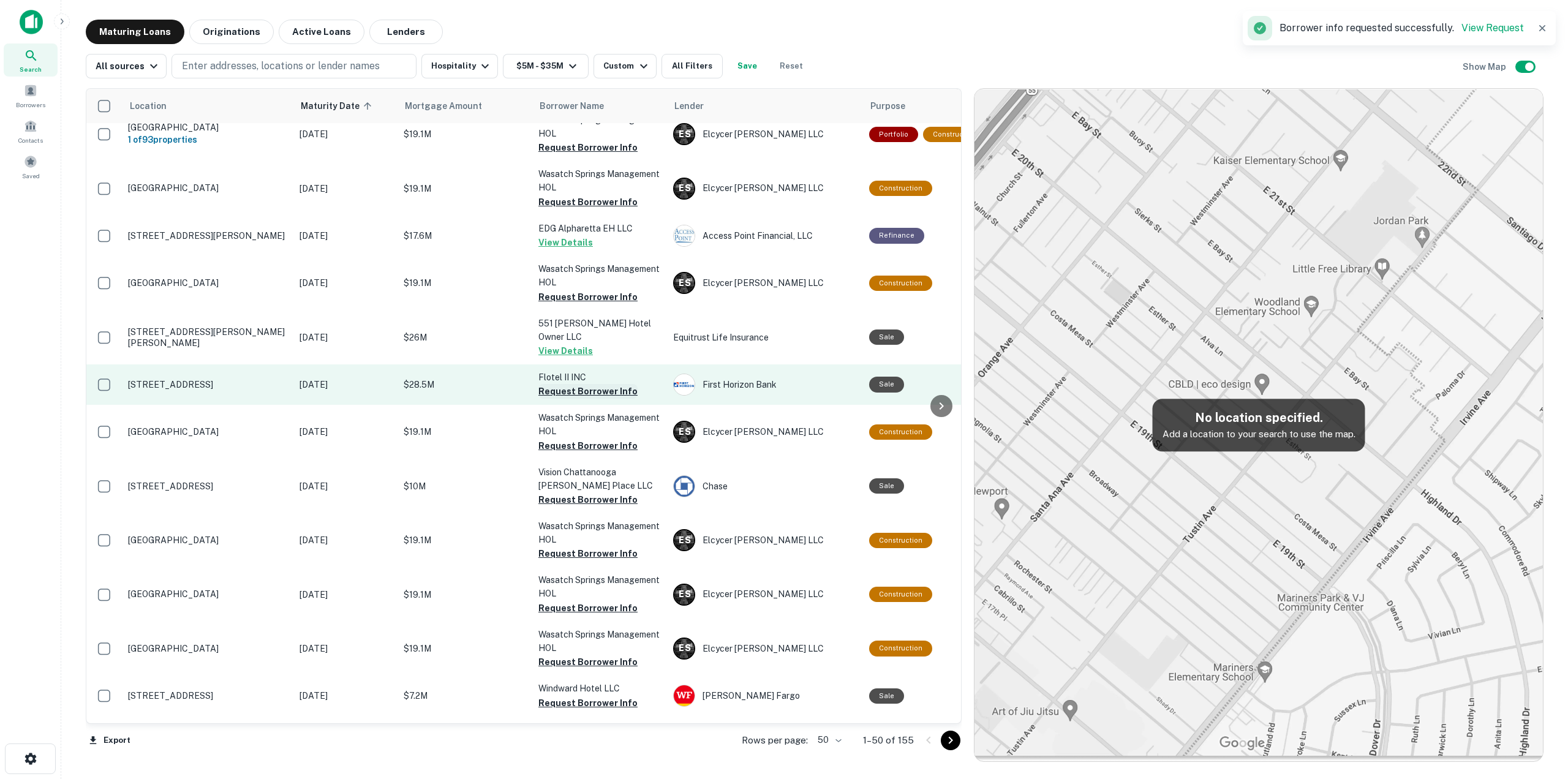
click at [595, 384] on button "Request Borrower Info" at bounding box center [588, 391] width 99 height 15
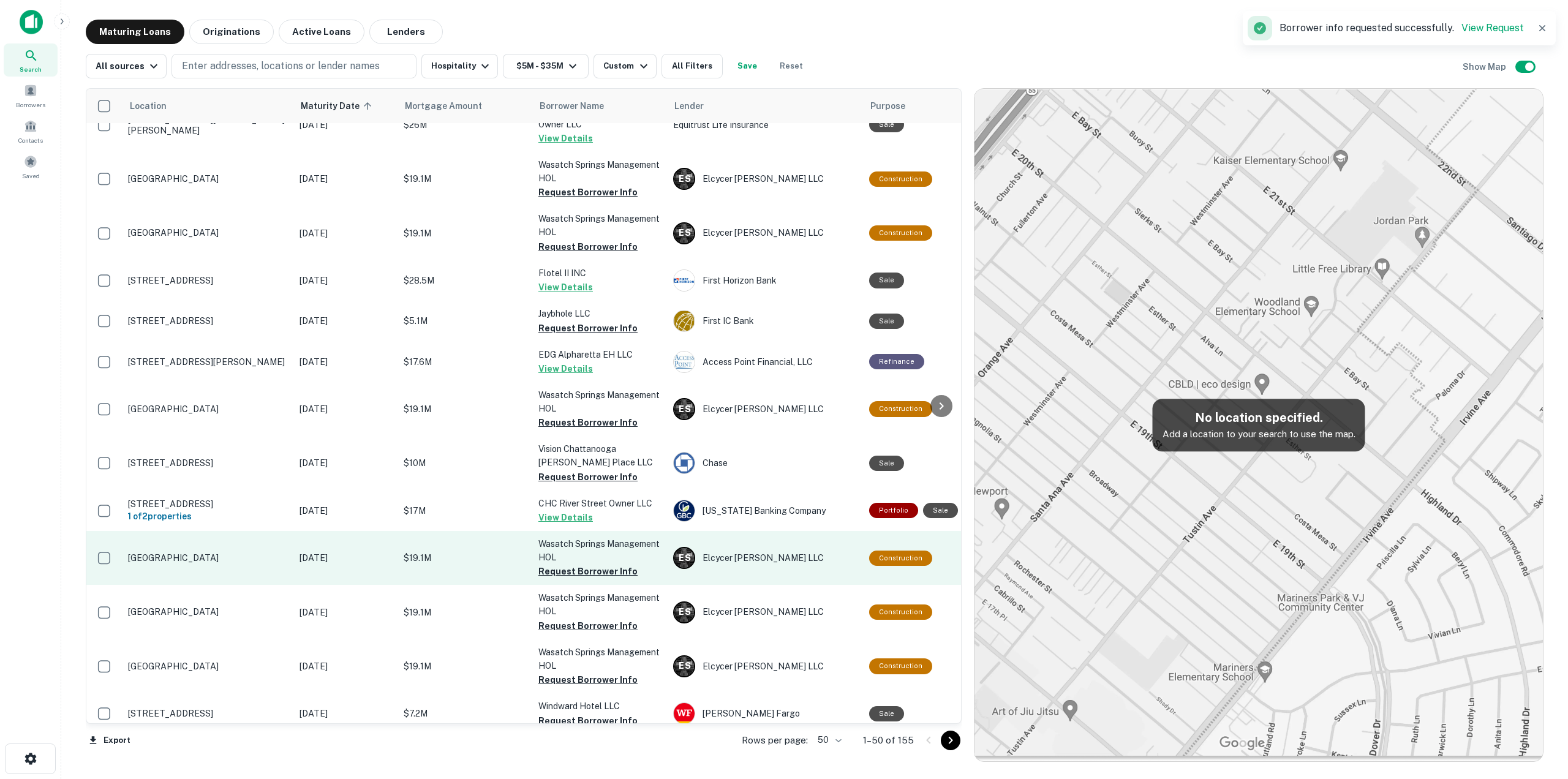
scroll to position [1667, 0]
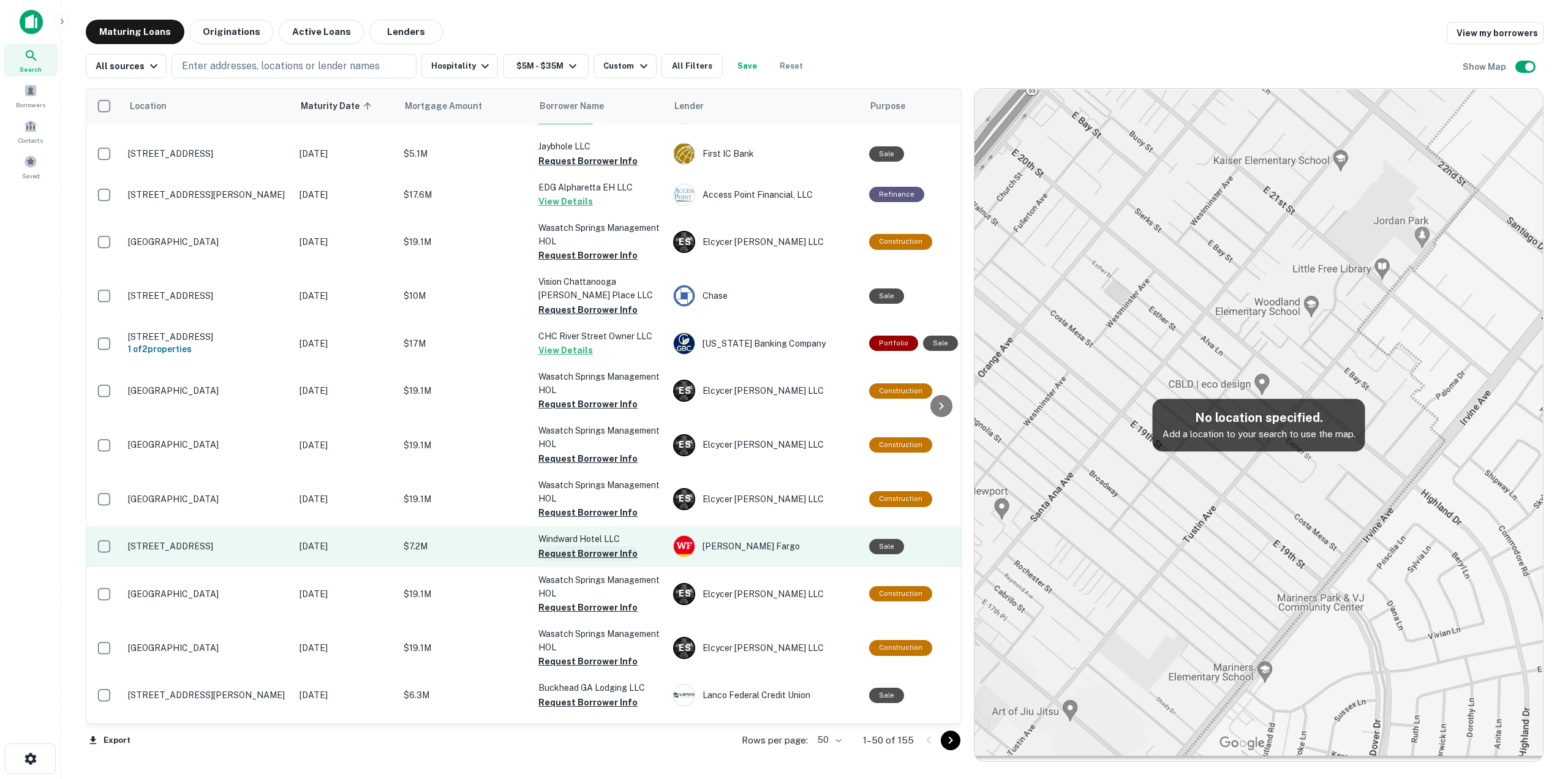
click at [593, 546] on button "Request Borrower Info" at bounding box center [588, 553] width 99 height 15
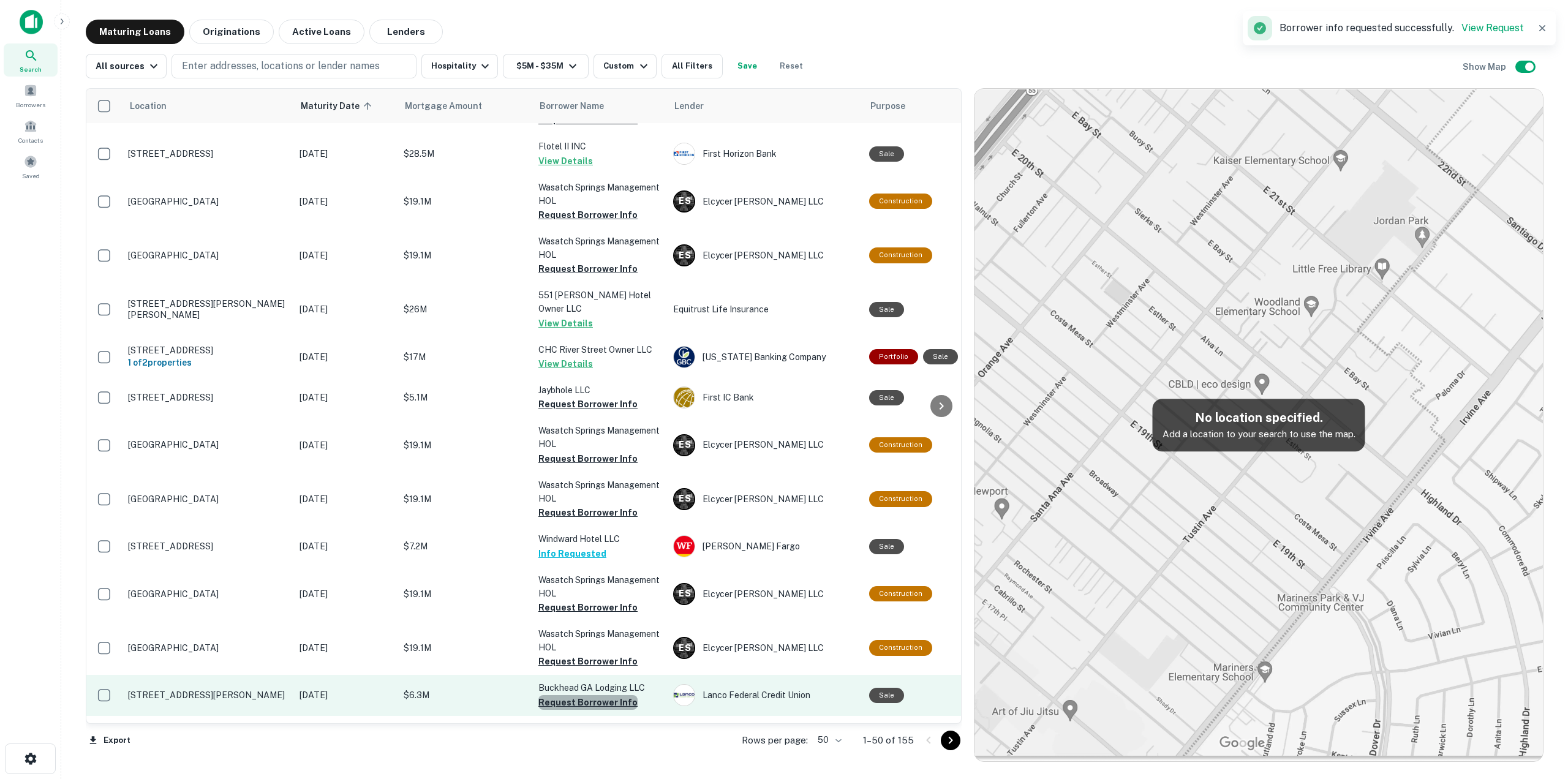
click at [604, 695] on button "Request Borrower Info" at bounding box center [588, 702] width 99 height 15
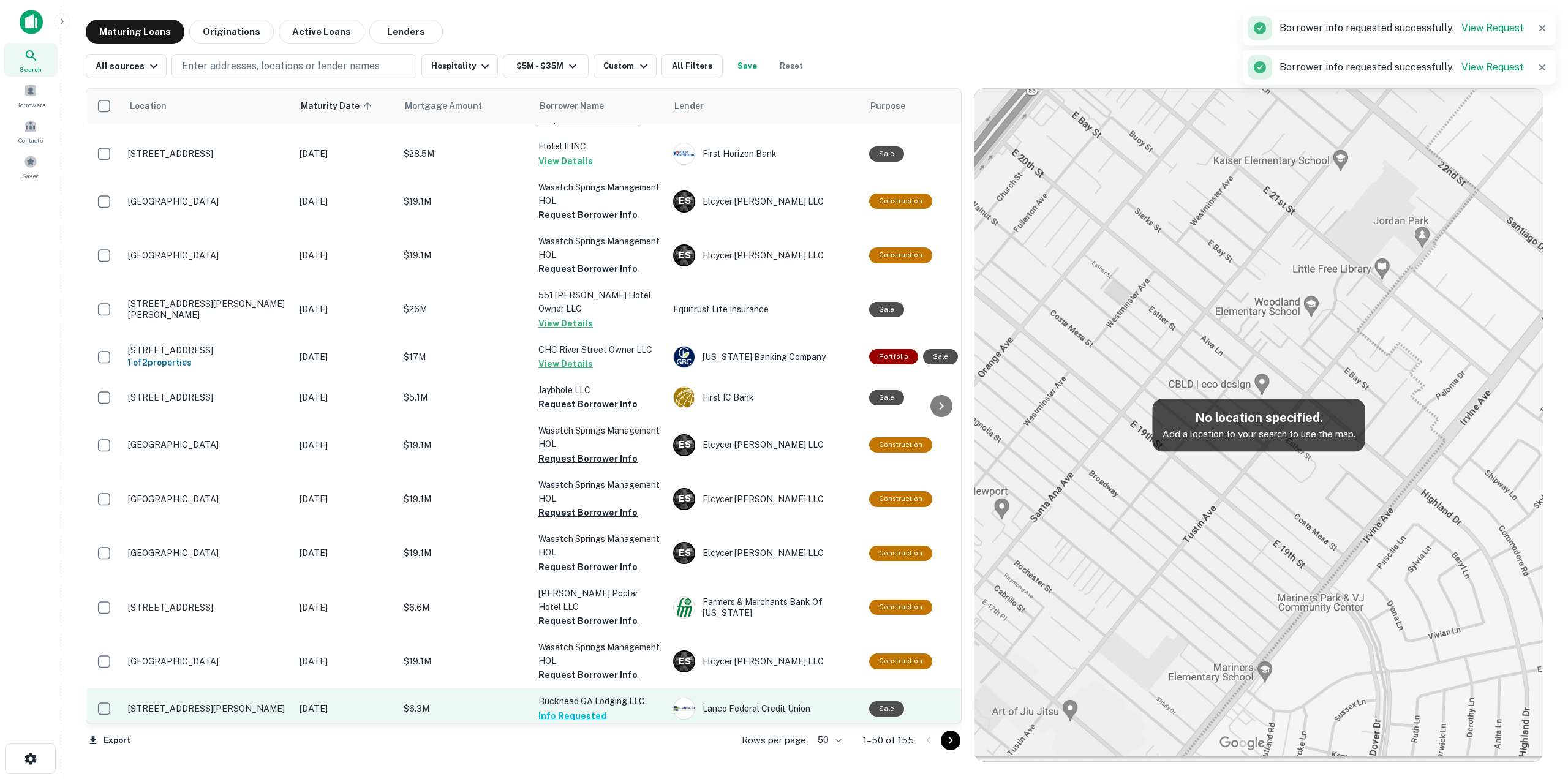
scroll to position [1654, 0]
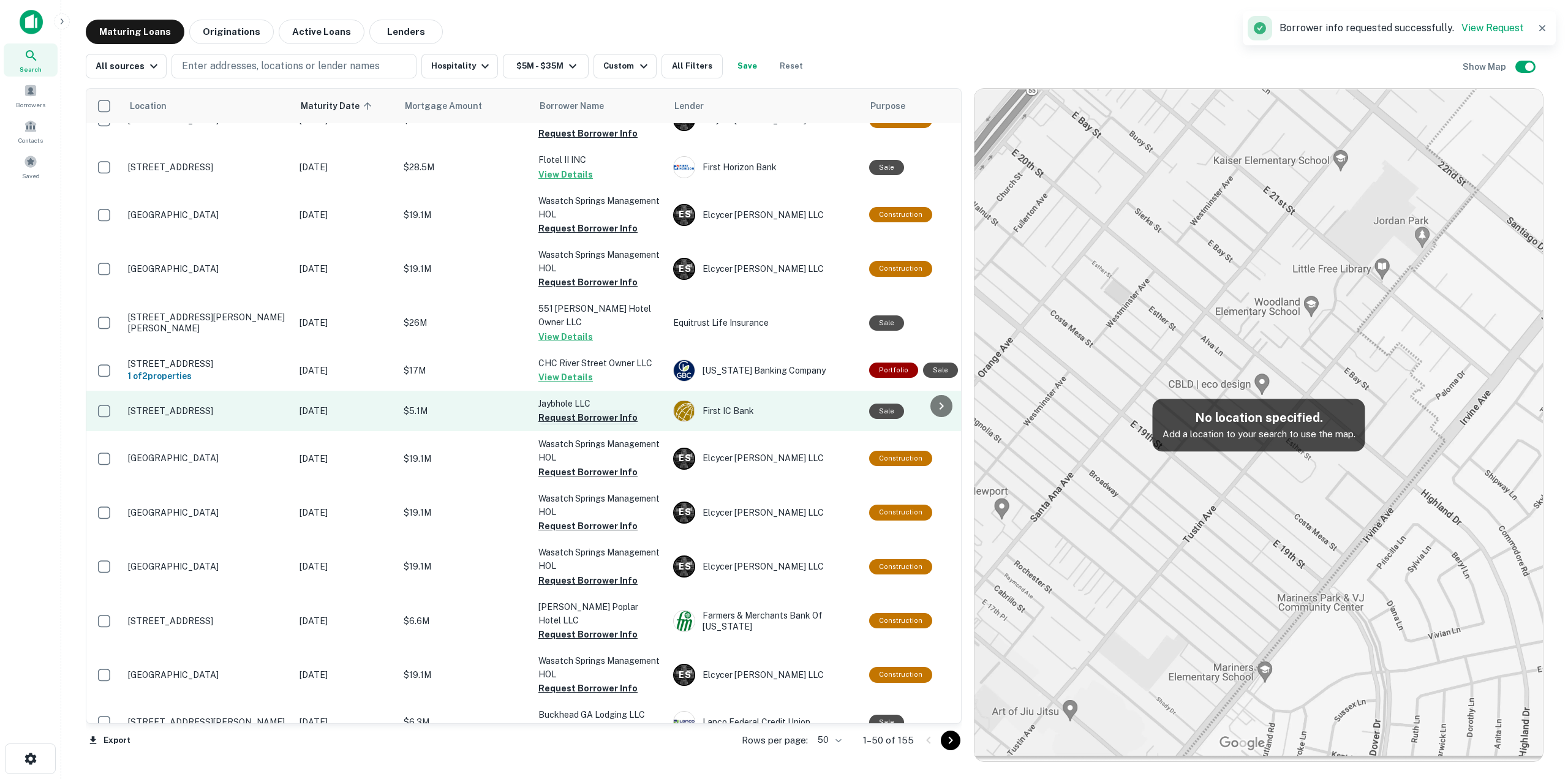
click at [594, 410] on button "Request Borrower Info" at bounding box center [588, 417] width 99 height 15
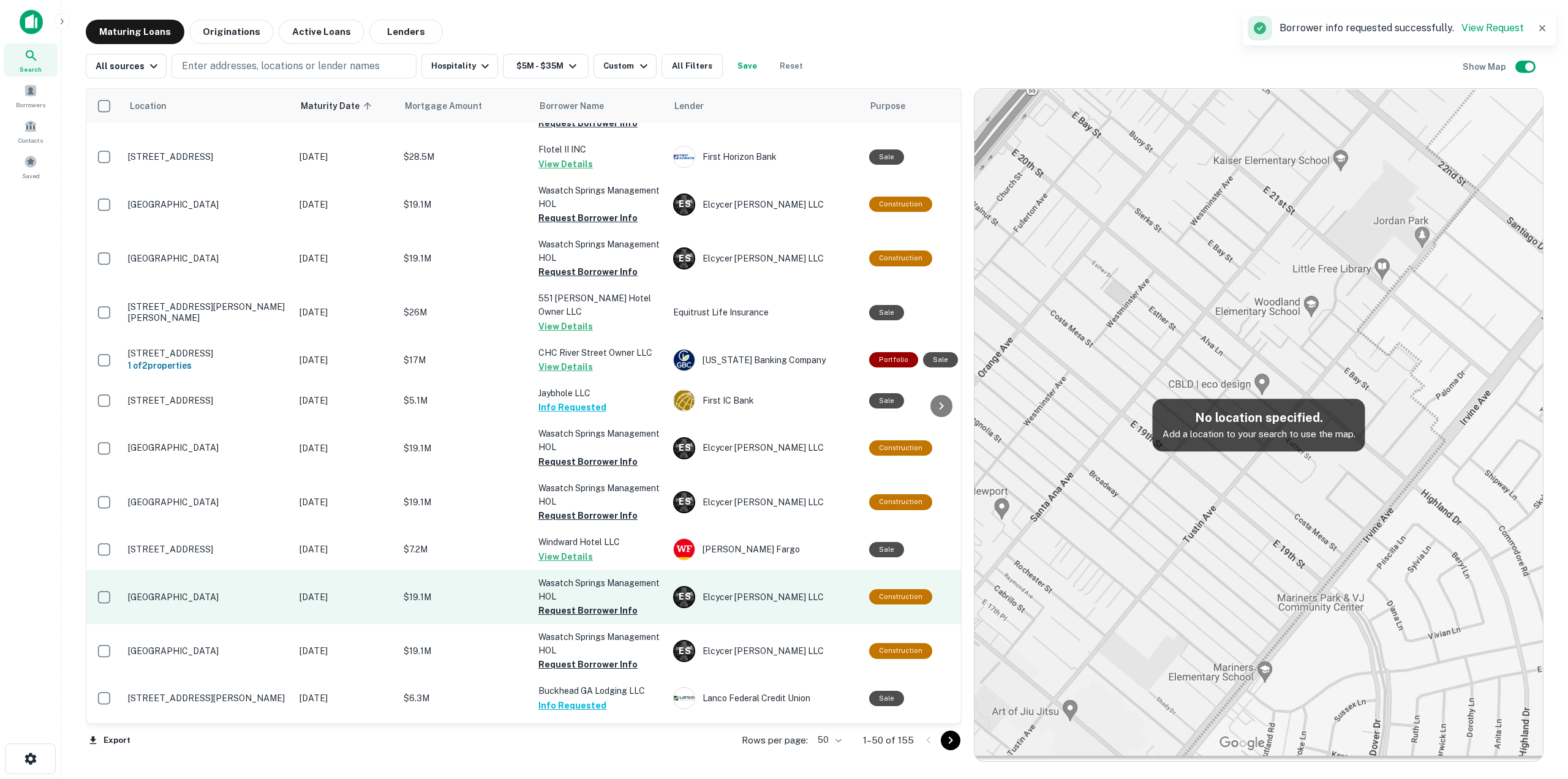
scroll to position [1667, 0]
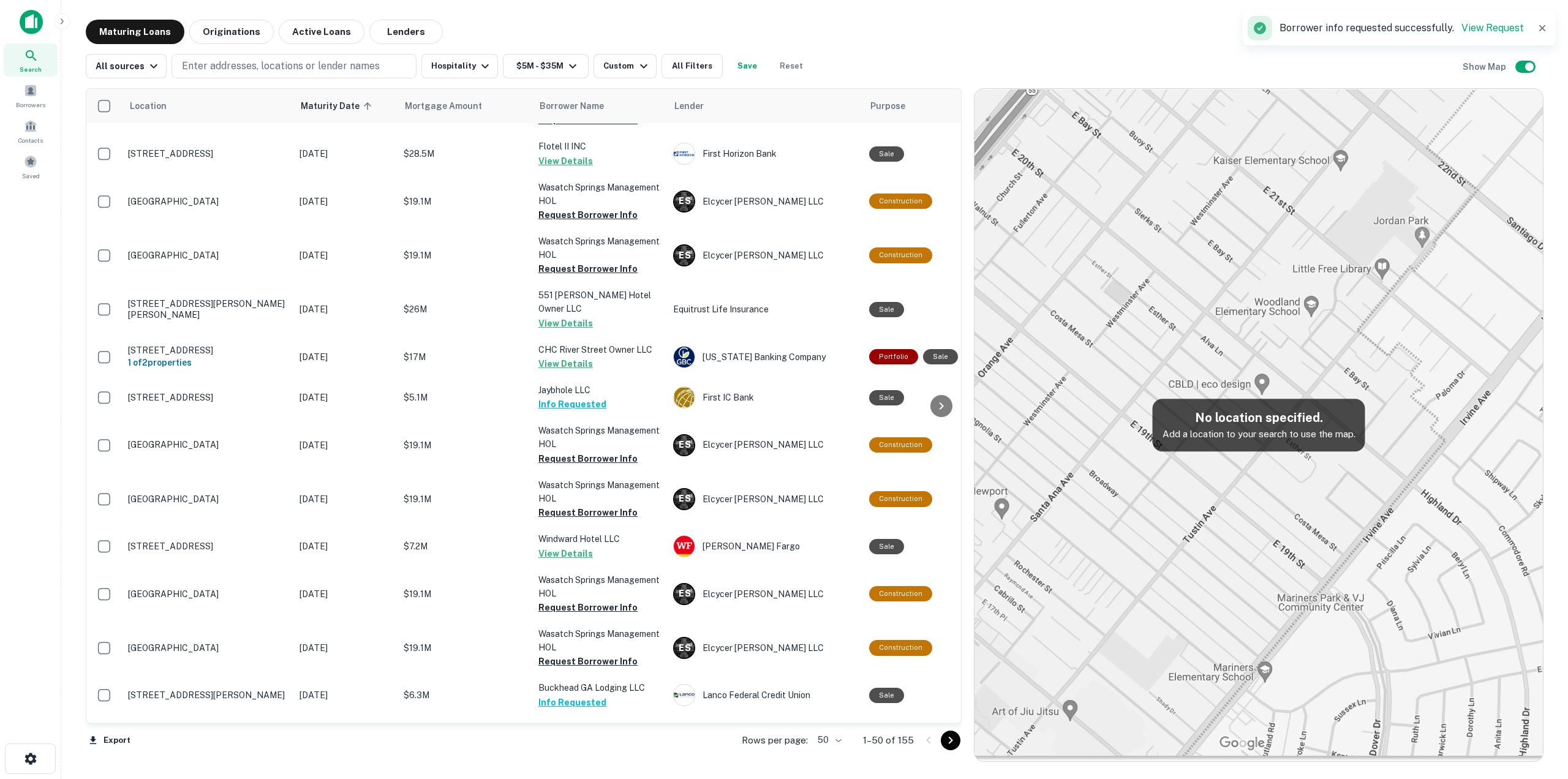
click at [952, 742] on icon "Go to next page" at bounding box center [950, 740] width 15 height 15
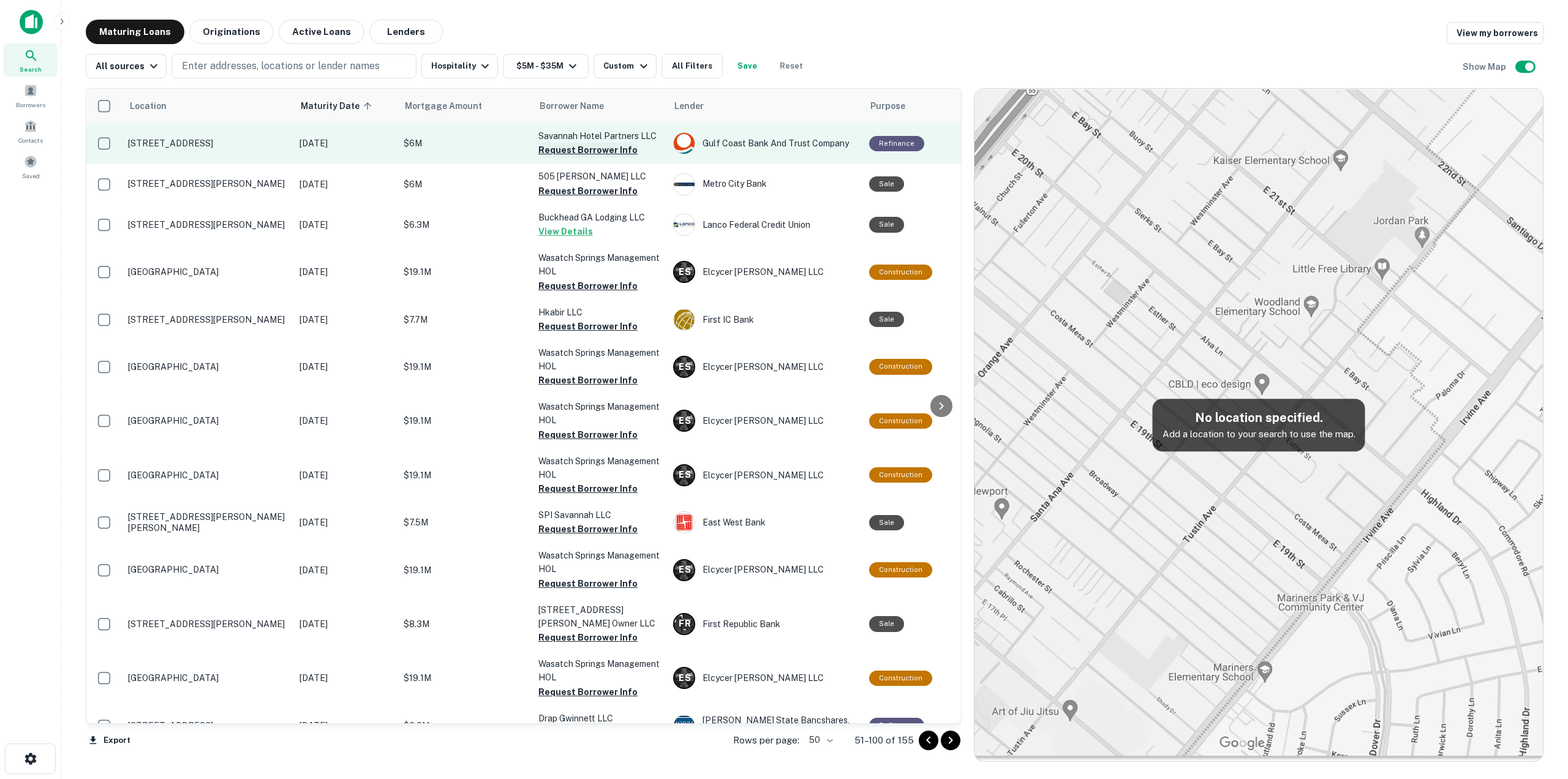
click at [592, 148] on button "Request Borrower Info" at bounding box center [588, 150] width 99 height 15
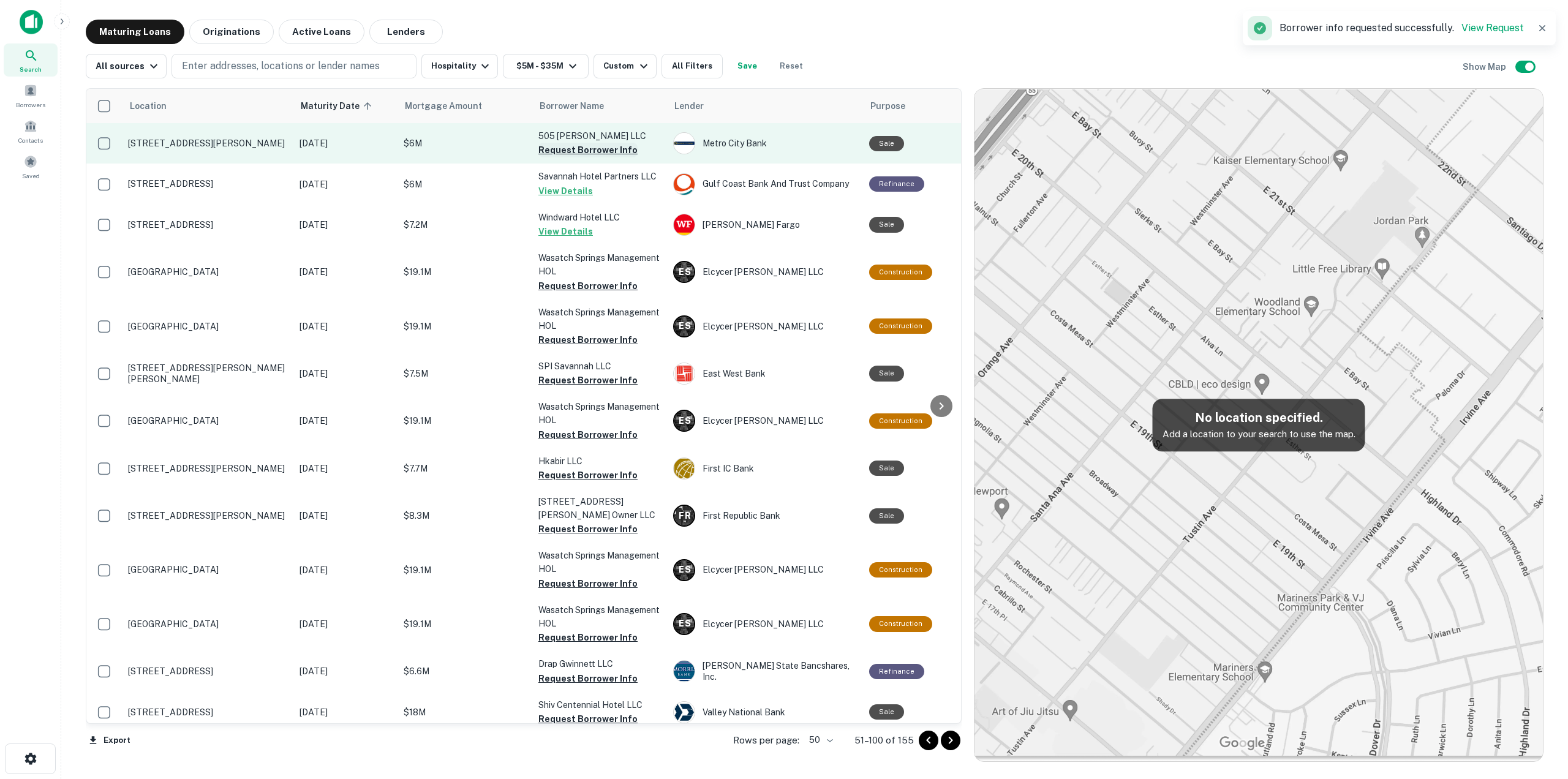
click at [584, 147] on button "Request Borrower Info" at bounding box center [588, 150] width 99 height 15
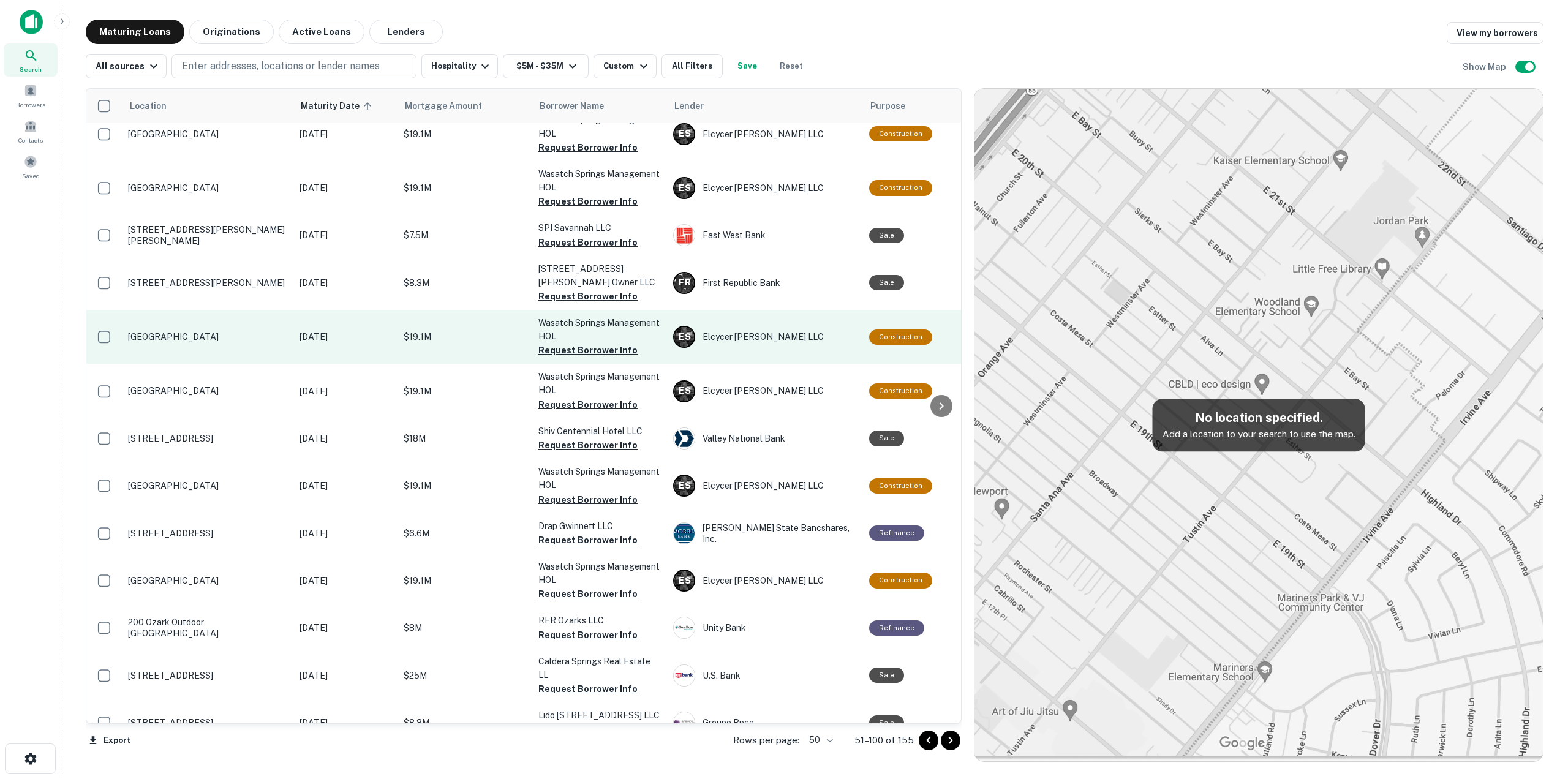
scroll to position [153, 0]
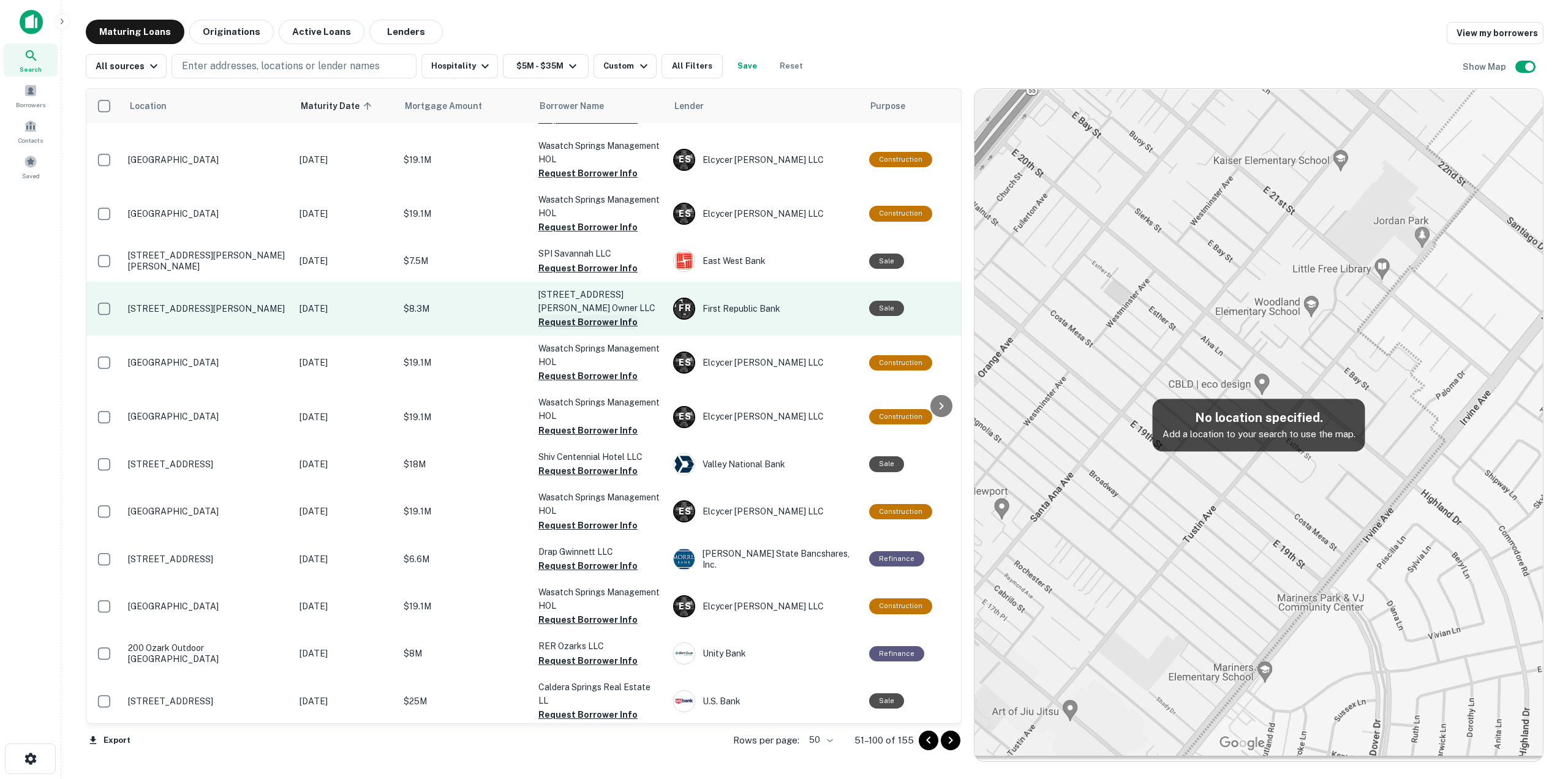
click at [572, 320] on button "Request Borrower Info" at bounding box center [588, 322] width 99 height 15
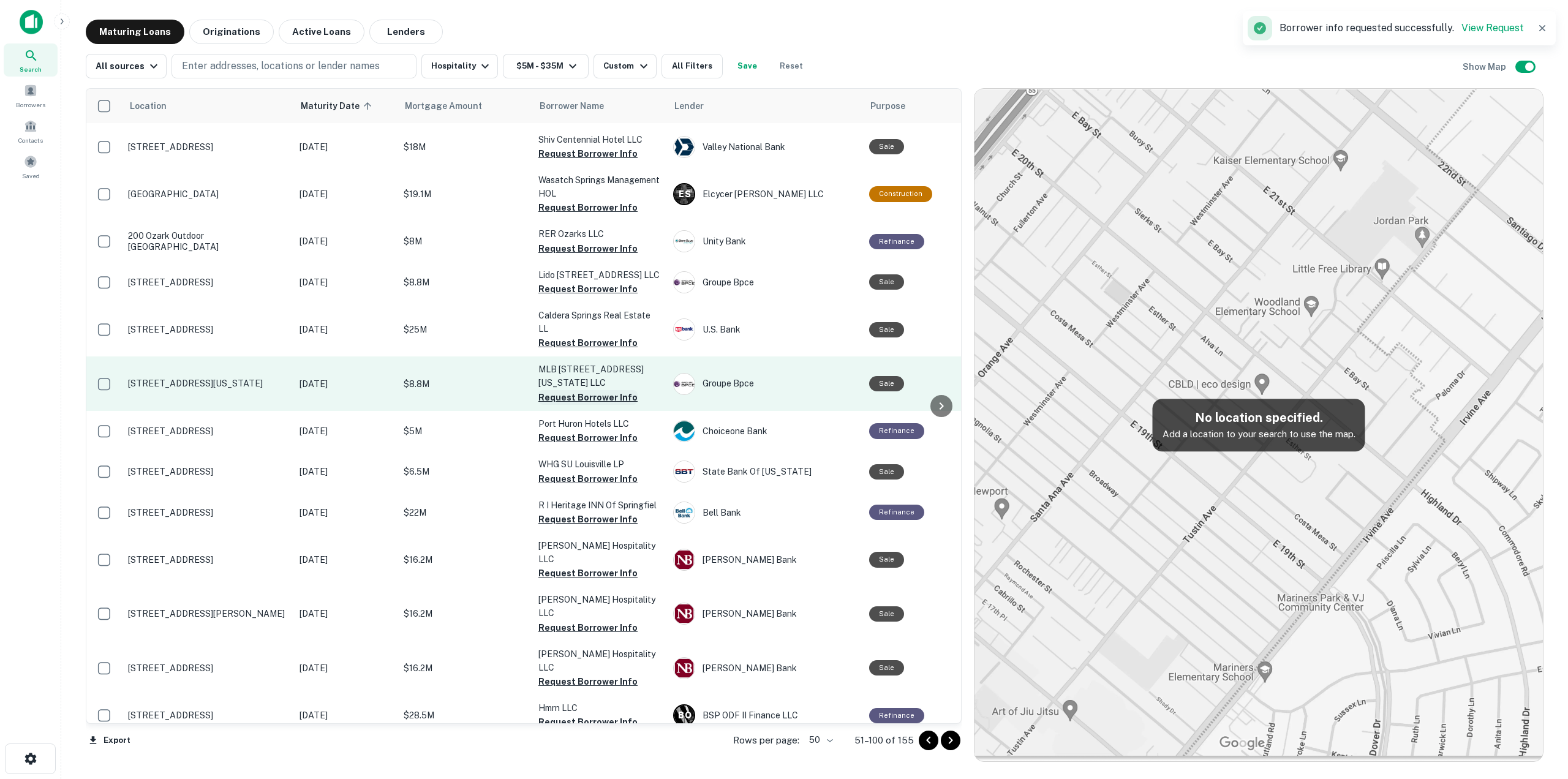
scroll to position [613, 0]
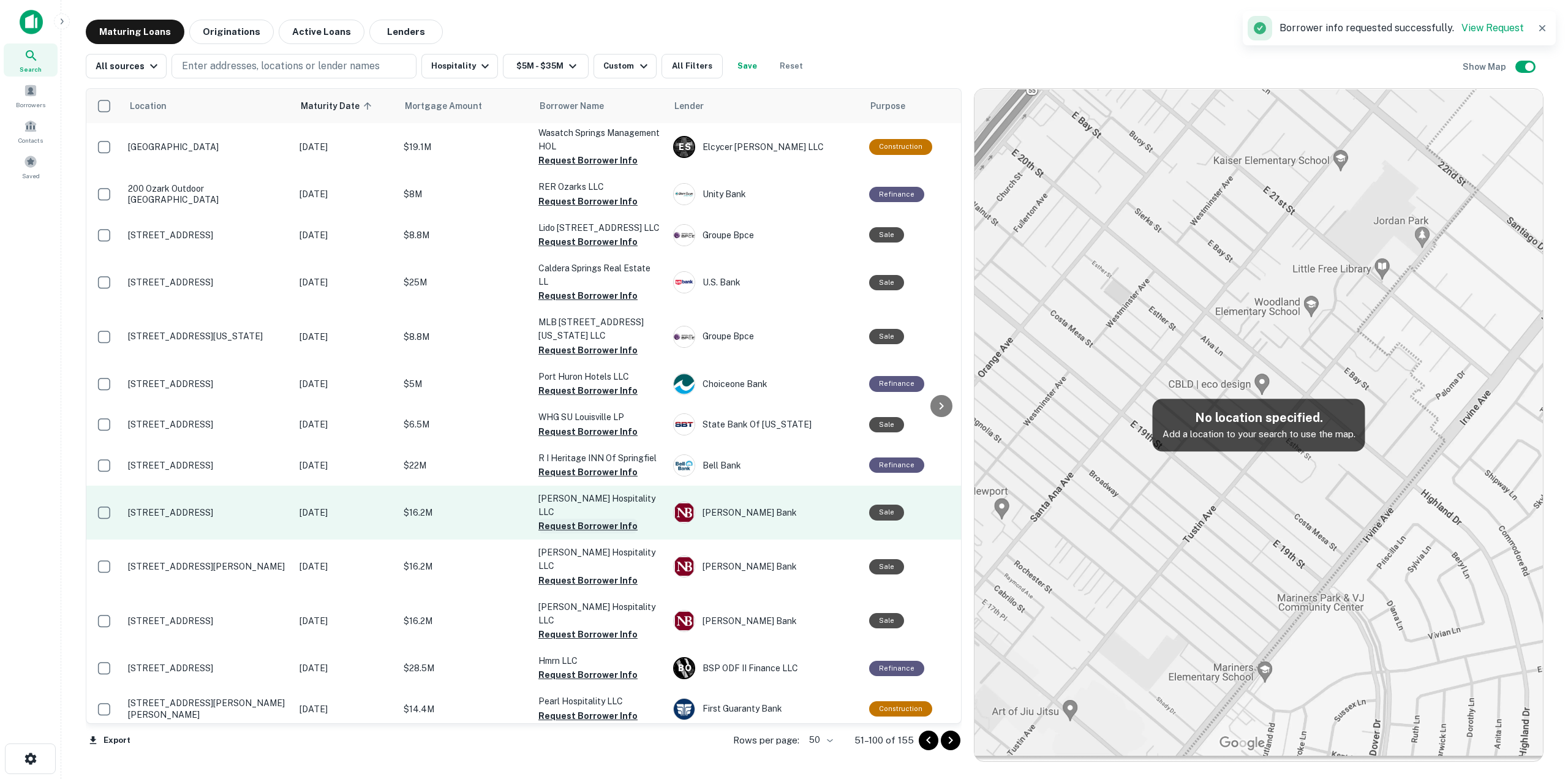
click at [591, 524] on button "Request Borrower Info" at bounding box center [588, 526] width 99 height 15
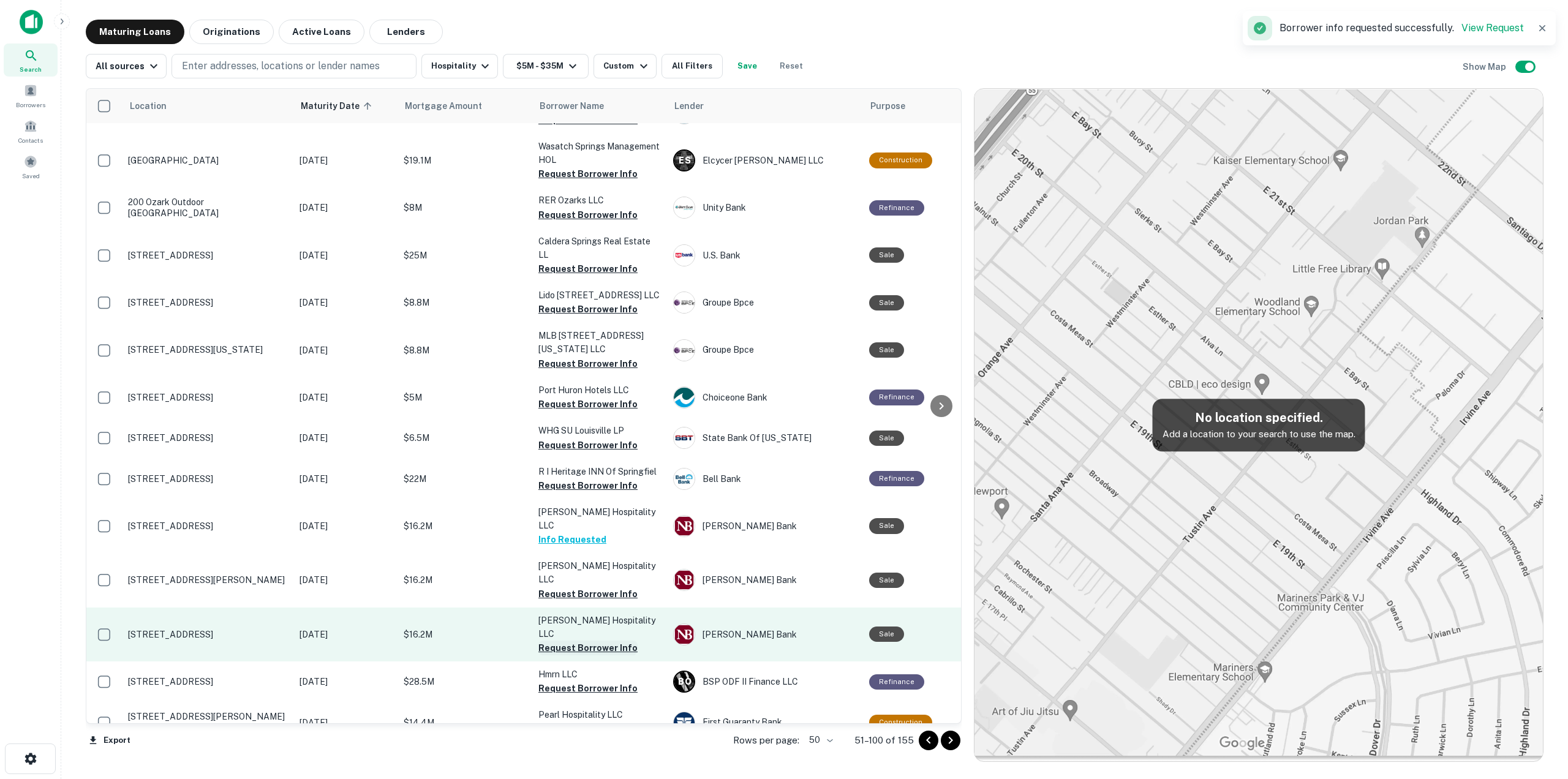
scroll to position [689, 0]
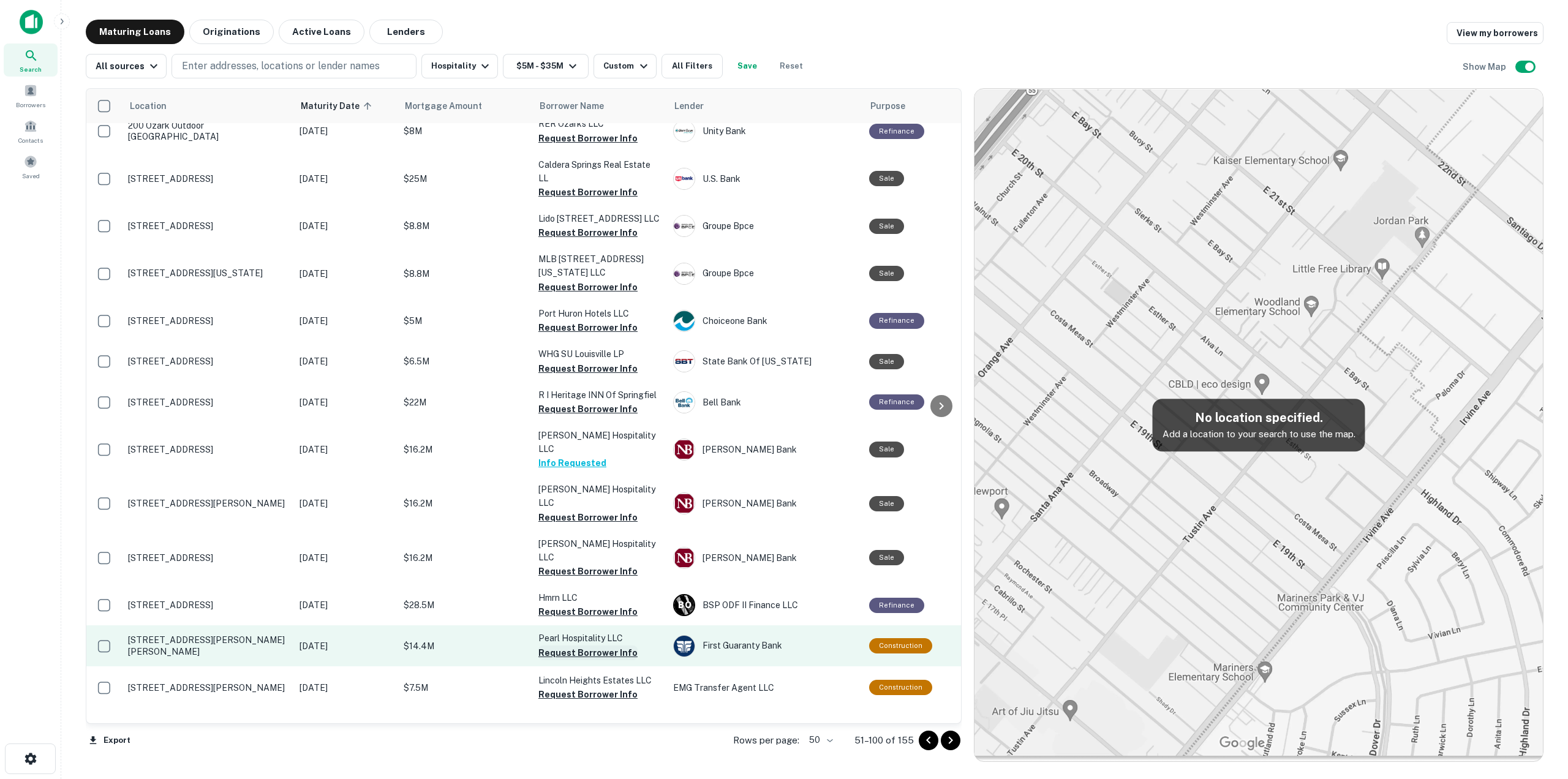
click at [590, 646] on button "Request Borrower Info" at bounding box center [588, 653] width 99 height 15
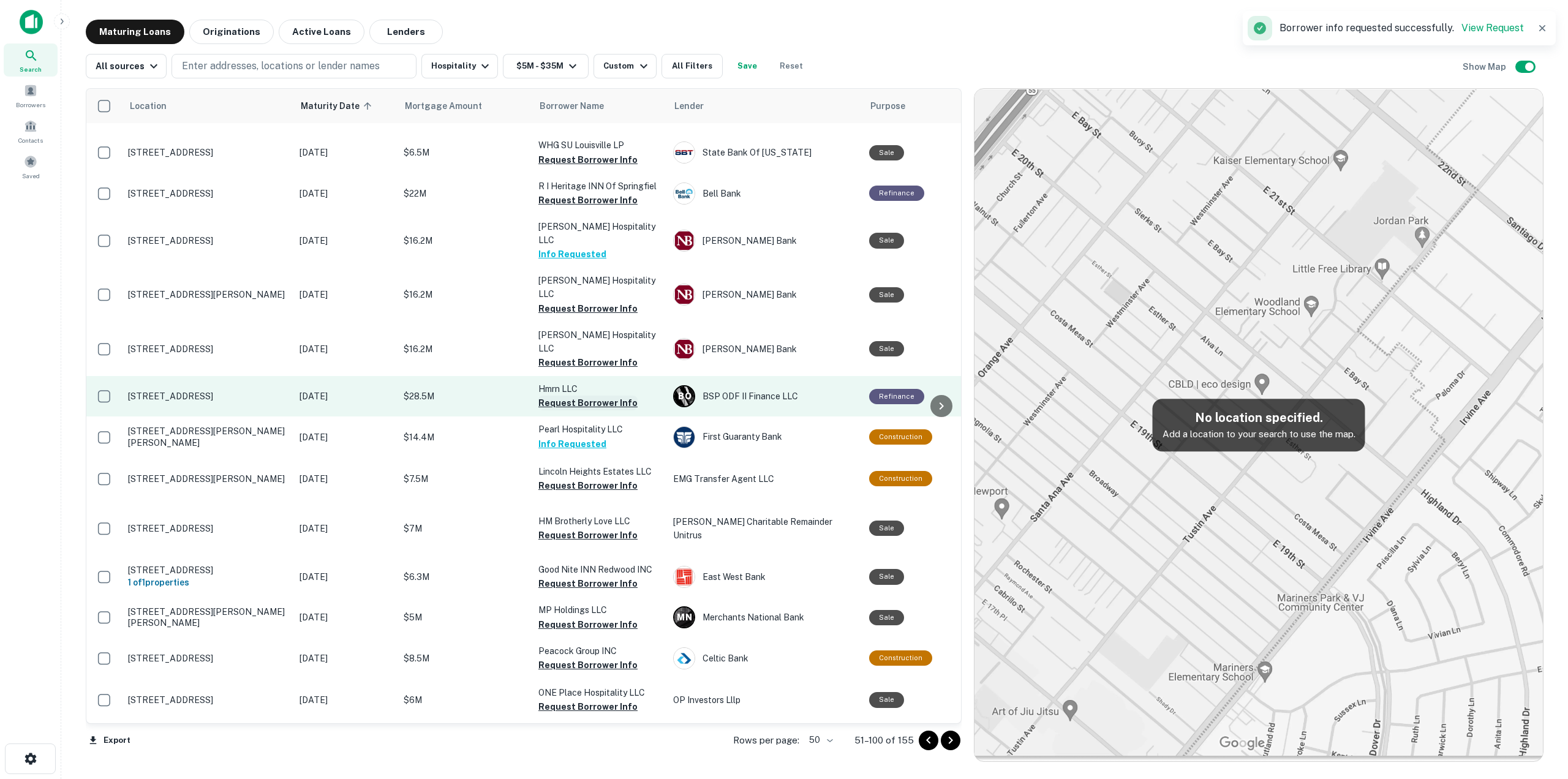
scroll to position [919, 0]
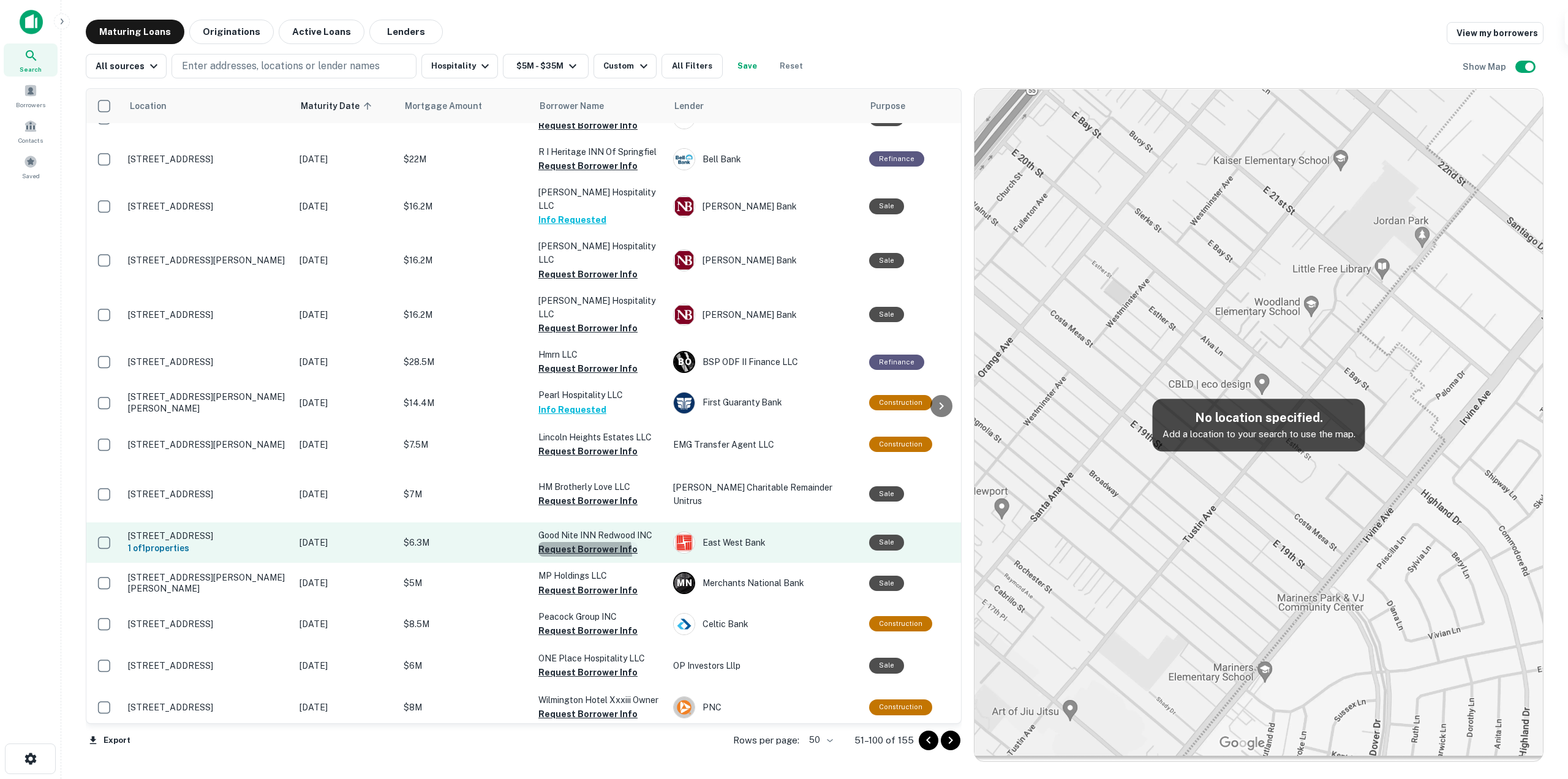
click at [579, 542] on button "Request Borrower Info" at bounding box center [588, 549] width 99 height 15
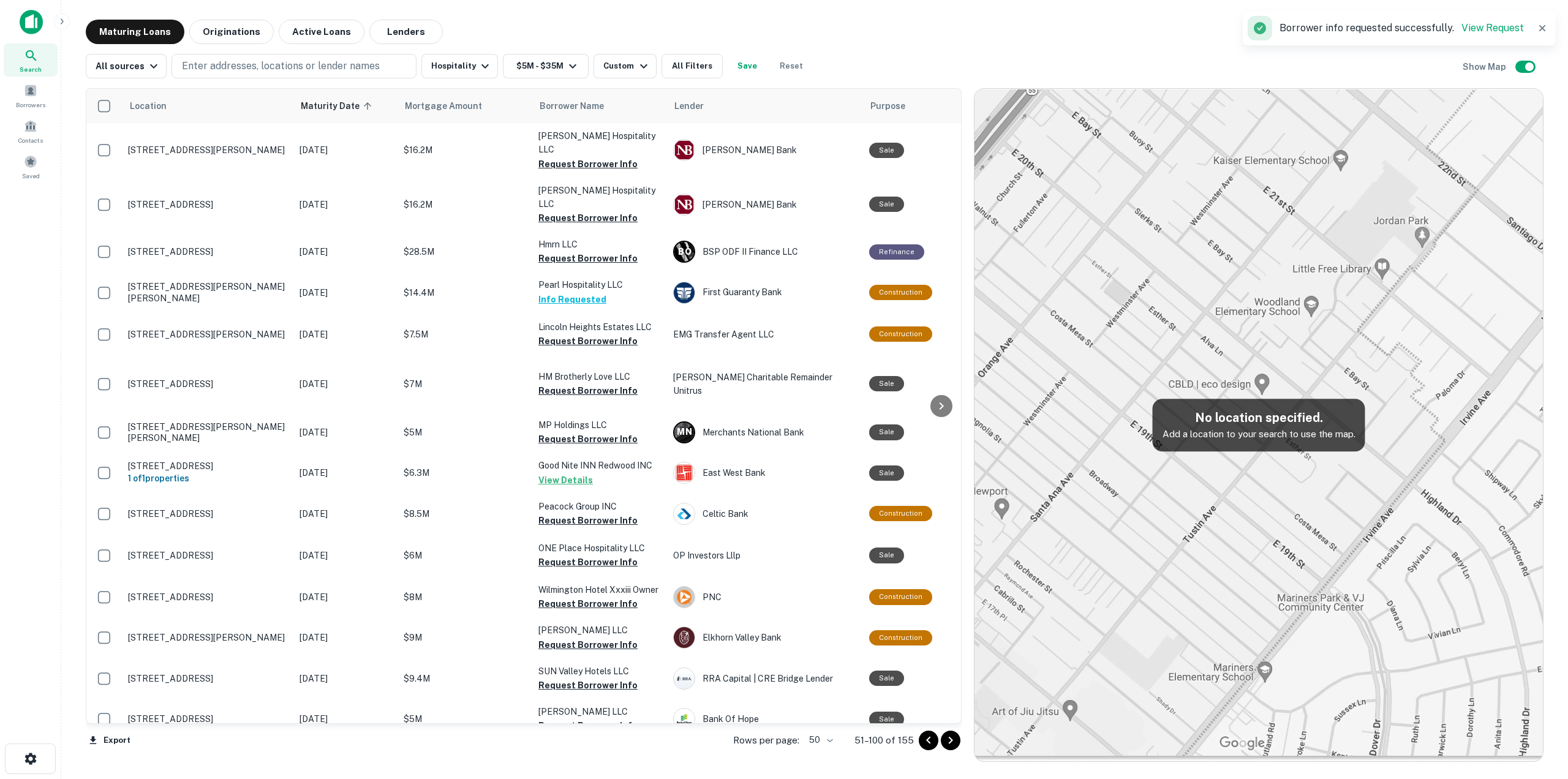
scroll to position [1225, 0]
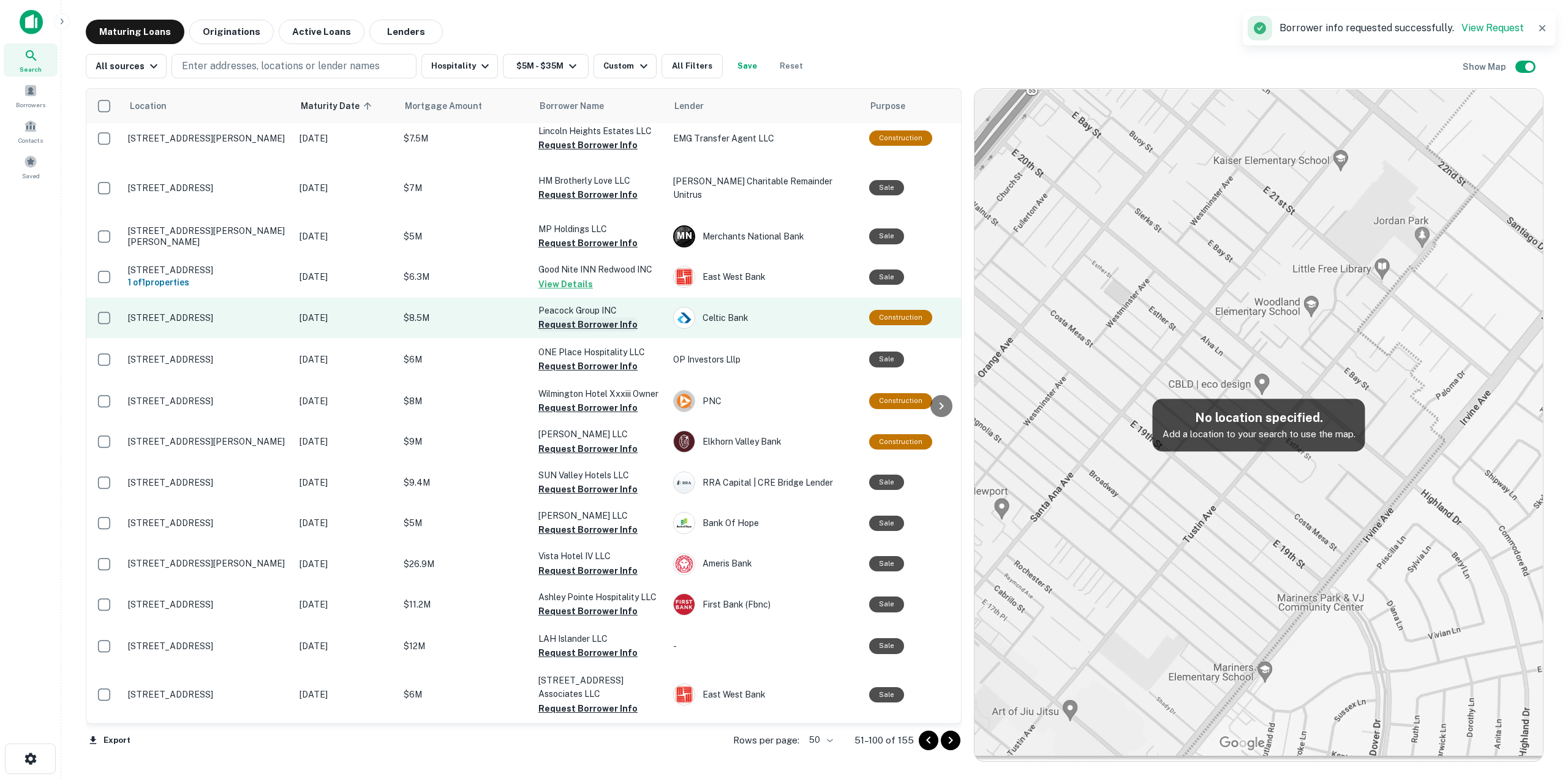
click at [591, 317] on button "Request Borrower Info" at bounding box center [588, 324] width 99 height 15
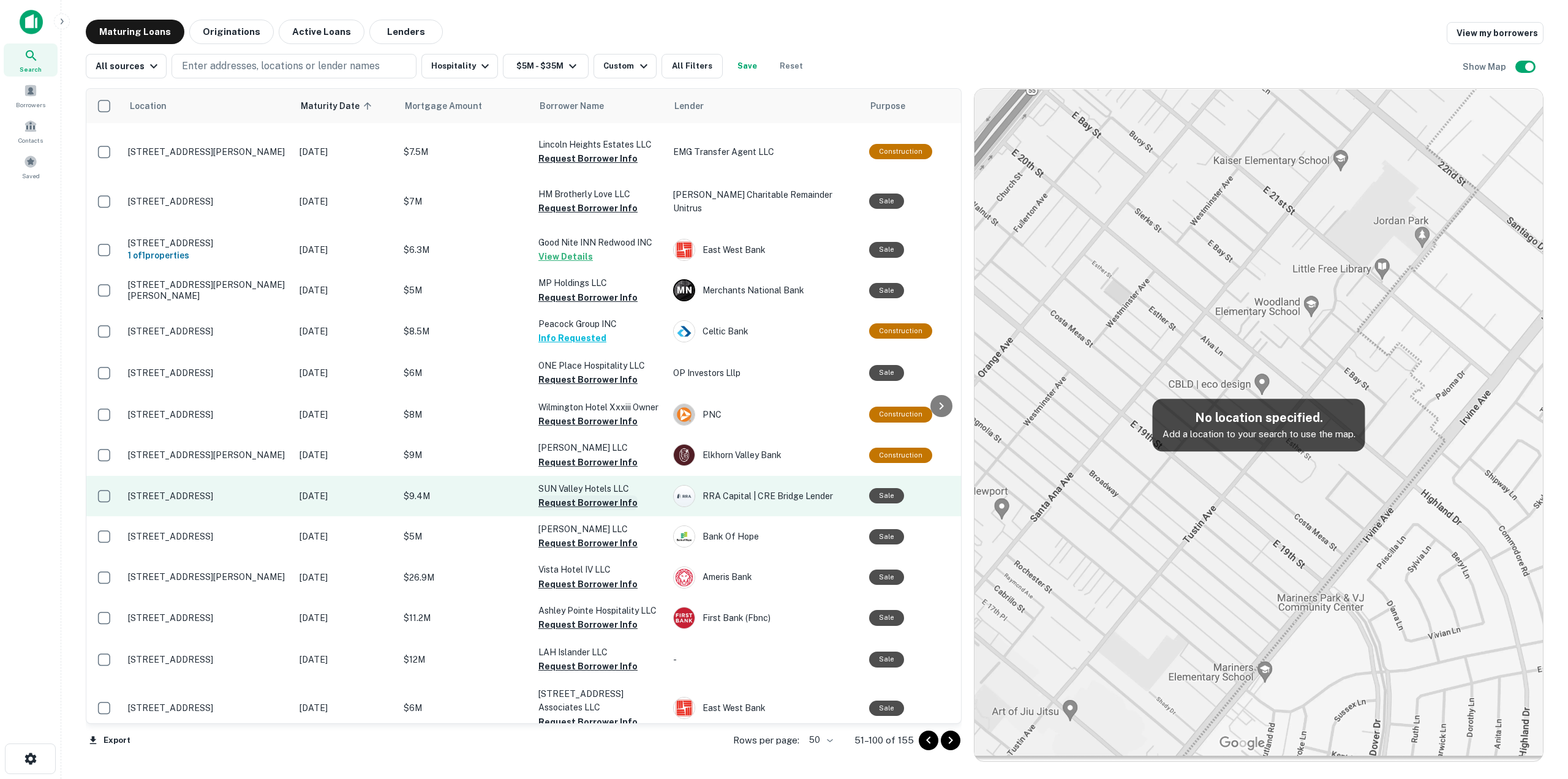
click at [605, 496] on button "Request Borrower Info" at bounding box center [588, 503] width 99 height 15
